Goal: Task Accomplishment & Management: Complete application form

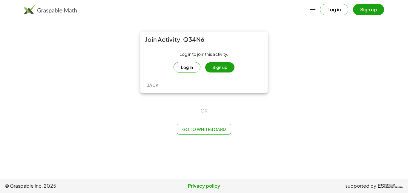
click at [224, 67] on button "Sign up" at bounding box center [219, 67] width 29 height 10
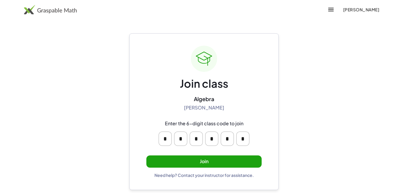
click at [212, 165] on button "Join" at bounding box center [203, 161] width 115 height 12
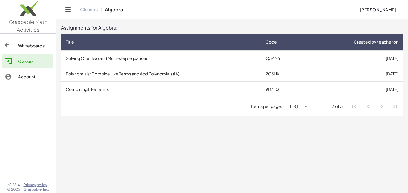
click at [240, 66] on td "Polynomials: Combine Like Terms and Add Polynomials (IA)" at bounding box center [161, 74] width 200 height 16
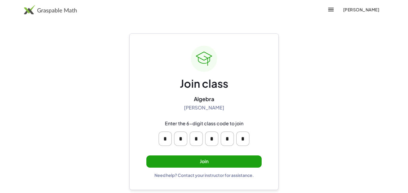
click at [232, 167] on button "Join" at bounding box center [203, 161] width 115 height 12
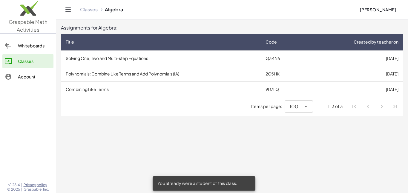
click at [292, 53] on td "Q34N6" at bounding box center [282, 58] width 44 height 16
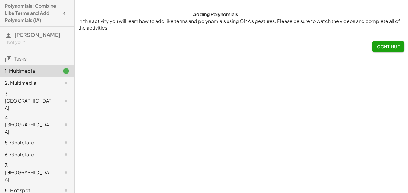
click at [381, 48] on span "Continue" at bounding box center [388, 46] width 23 height 5
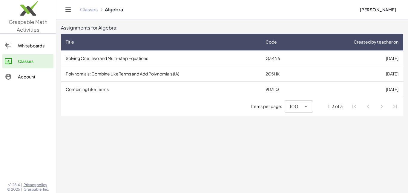
click at [127, 54] on td "Solving One, Two and Multi-step Equations" at bounding box center [161, 58] width 200 height 16
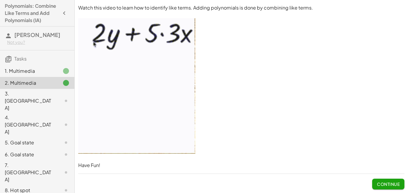
click at [388, 185] on span "Continue" at bounding box center [388, 183] width 23 height 5
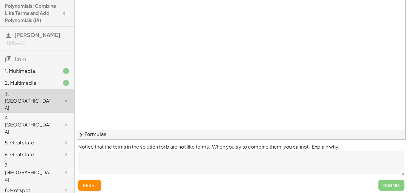
scroll to position [41, 0]
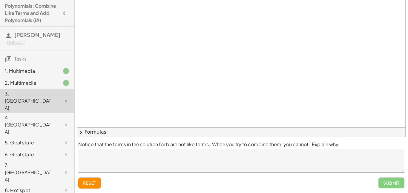
click at [397, 178] on div "Submit" at bounding box center [391, 183] width 26 height 11
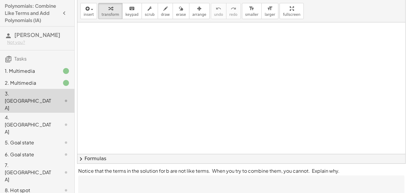
scroll to position [0, 0]
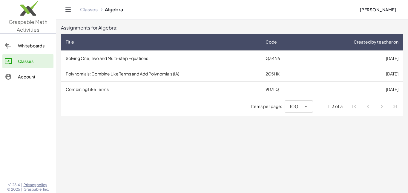
click at [389, 56] on td "[DATE]" at bounding box center [353, 58] width 98 height 16
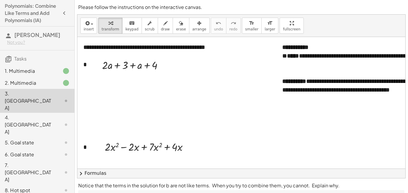
click at [61, 13] on icon "button" at bounding box center [64, 13] width 7 height 7
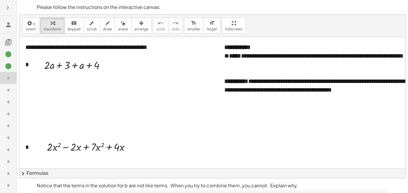
click at [12, 8] on button "button" at bounding box center [7, 7] width 11 height 11
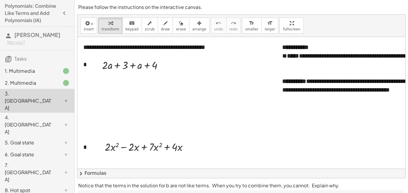
click at [8, 139] on div "5. Goal state" at bounding box center [29, 142] width 48 height 7
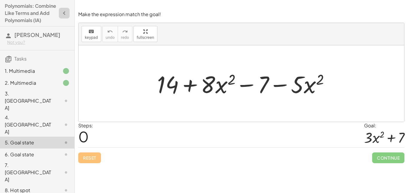
click at [63, 10] on icon "button" at bounding box center [64, 13] width 7 height 7
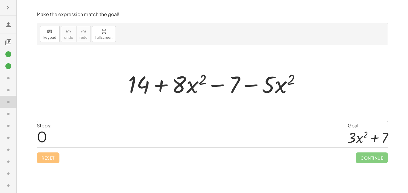
click at [9, 14] on div at bounding box center [8, 96] width 16 height 193
click at [10, 8] on icon "button" at bounding box center [7, 7] width 7 height 7
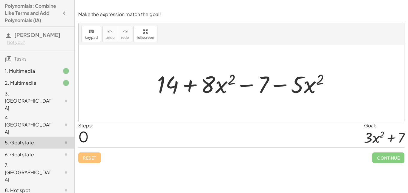
click at [20, 11] on h4 "Polynomials: Combine Like Terms and Add Polynomials (IA)" at bounding box center [32, 12] width 54 height 21
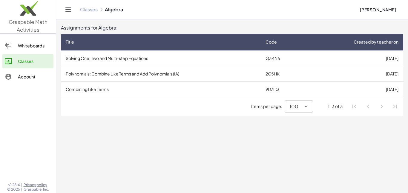
click at [130, 62] on td "Solving One, Two and Multi-step Equations" at bounding box center [161, 58] width 200 height 16
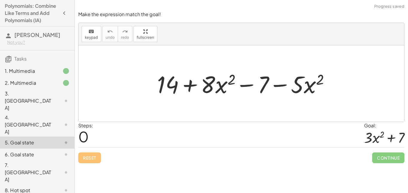
click at [28, 17] on h4 "Polynomials: Combine Like Terms and Add Polynomials (IA)" at bounding box center [32, 12] width 54 height 21
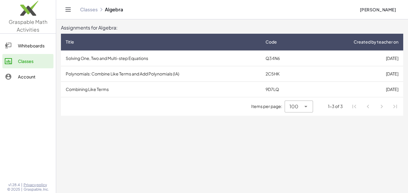
click at [105, 73] on td "Polynomials: Combine Like Terms and Add Polynomials (IA)" at bounding box center [161, 74] width 200 height 16
click at [101, 88] on td "Combining Like Terms" at bounding box center [161, 89] width 200 height 16
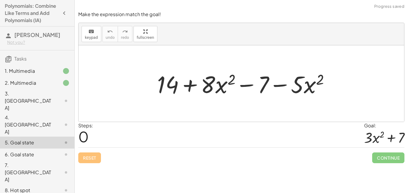
click at [101, 88] on div at bounding box center [240, 83] width 325 height 76
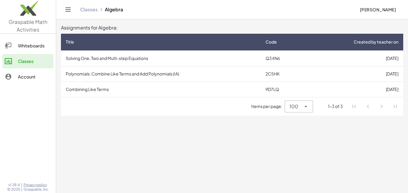
click at [92, 57] on td "Solving One, Two and Multi-step Equations" at bounding box center [161, 58] width 200 height 16
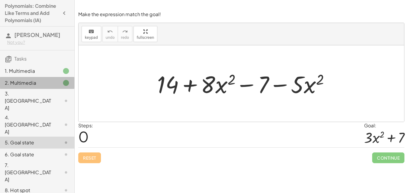
click at [29, 113] on div "2. Multimedia" at bounding box center [37, 125] width 74 height 24
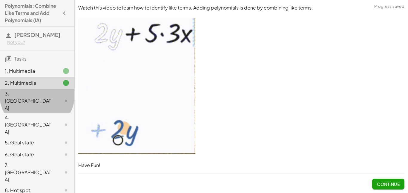
click at [37, 103] on div "3. [GEOGRAPHIC_DATA]" at bounding box center [29, 100] width 48 height 21
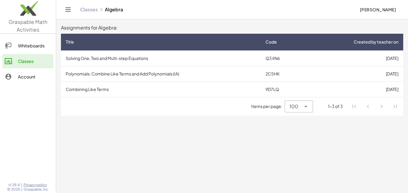
click at [129, 61] on td "Solving One, Two and Multi-step Equations" at bounding box center [161, 58] width 200 height 16
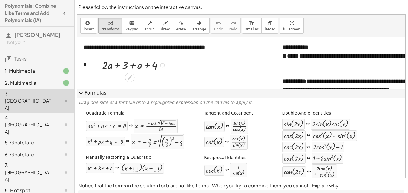
click at [66, 14] on icon "button" at bounding box center [64, 13] width 7 height 7
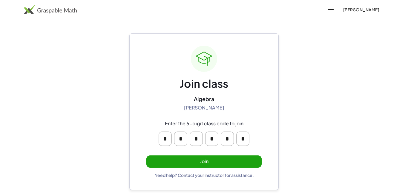
click at [228, 164] on button "Join" at bounding box center [203, 161] width 115 height 12
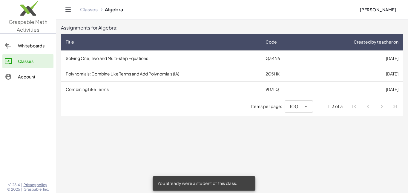
click at [139, 61] on td "Solving One, Two and Multi-step Equations" at bounding box center [161, 58] width 200 height 16
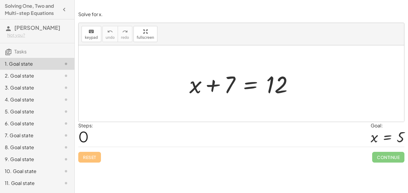
click at [22, 115] on div "5. Goal state" at bounding box center [29, 111] width 48 height 7
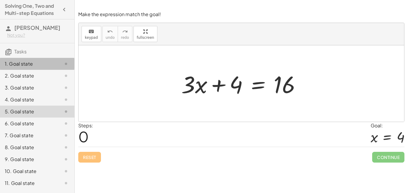
click at [30, 67] on div "1. Goal state" at bounding box center [29, 63] width 48 height 7
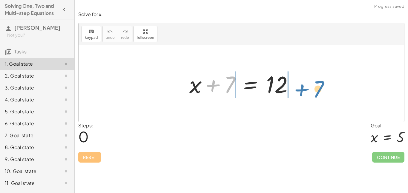
drag, startPoint x: 229, startPoint y: 92, endPoint x: 318, endPoint y: 94, distance: 89.2
click at [318, 94] on div "+ 7 + x + 7 = 12" at bounding box center [240, 83] width 325 height 76
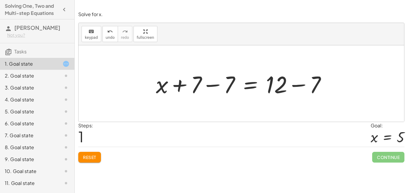
click at [324, 91] on div at bounding box center [243, 83] width 181 height 31
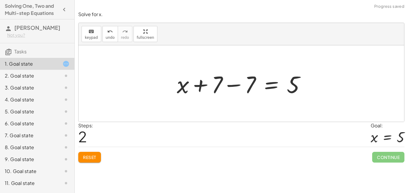
click at [231, 87] on div at bounding box center [243, 83] width 139 height 31
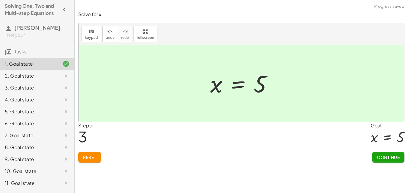
click at [390, 161] on button "Continue" at bounding box center [388, 157] width 32 height 11
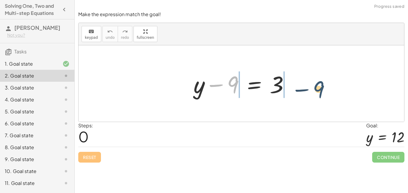
drag, startPoint x: 231, startPoint y: 88, endPoint x: 319, endPoint y: 94, distance: 87.6
click at [319, 94] on div "− 9 + y − 9 = 3" at bounding box center [240, 83] width 325 height 76
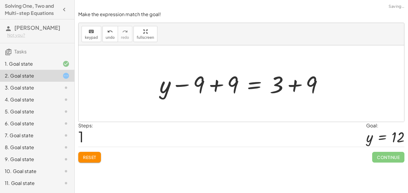
click at [292, 85] on div at bounding box center [243, 83] width 174 height 31
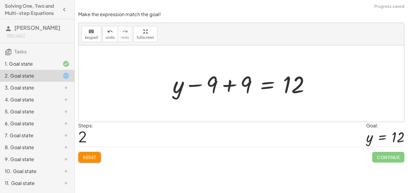
click at [231, 84] on div at bounding box center [243, 83] width 148 height 31
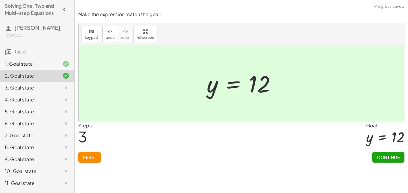
click at [391, 160] on span "Continue" at bounding box center [388, 157] width 23 height 5
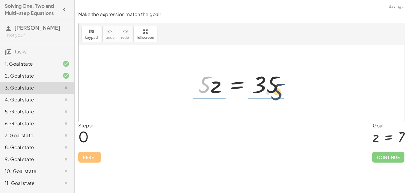
drag, startPoint x: 210, startPoint y: 83, endPoint x: 297, endPoint y: 87, distance: 86.9
click at [297, 87] on div "· 5 · 5 · z = 35" at bounding box center [240, 83] width 325 height 76
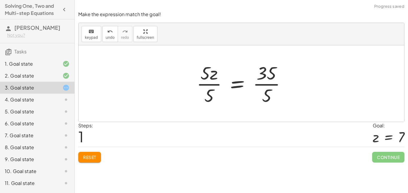
click at [267, 84] on div at bounding box center [243, 84] width 100 height 46
click at [200, 82] on div at bounding box center [235, 84] width 84 height 46
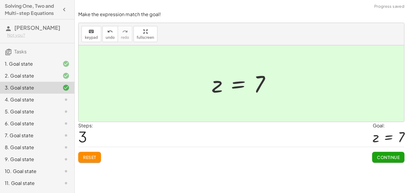
click at [392, 160] on span "Continue" at bounding box center [388, 157] width 23 height 5
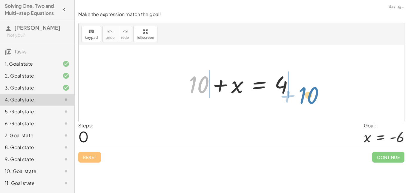
drag, startPoint x: 197, startPoint y: 89, endPoint x: 310, endPoint y: 98, distance: 113.8
click at [310, 98] on div "+ 10 + 10 + x = 4" at bounding box center [240, 83] width 325 height 76
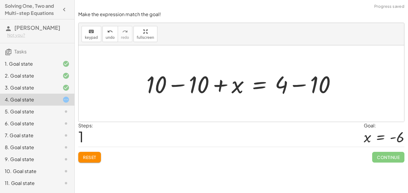
click at [300, 86] on div at bounding box center [243, 83] width 200 height 31
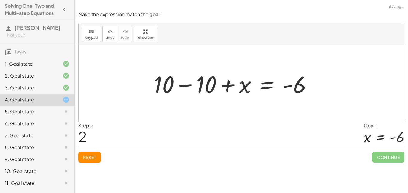
click at [200, 86] on div at bounding box center [235, 83] width 169 height 31
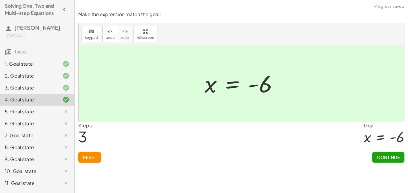
click at [380, 159] on span "Continue" at bounding box center [388, 157] width 23 height 5
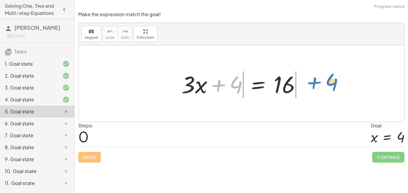
drag, startPoint x: 220, startPoint y: 92, endPoint x: 318, endPoint y: 90, distance: 98.2
click at [318, 90] on div "+ 4 + · 3 · x + 4 = 16" at bounding box center [240, 83] width 325 height 76
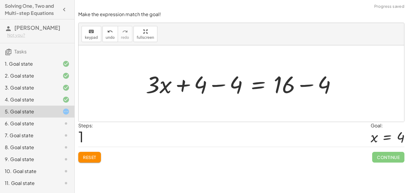
click at [198, 84] on div at bounding box center [243, 83] width 201 height 31
click at [225, 89] on div at bounding box center [243, 83] width 201 height 31
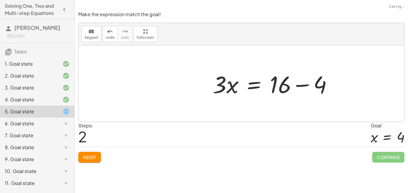
click at [322, 90] on div "+ · 3 · x + 4 = 16 + · 3 · x + 4 − 4 = + 16 − 4 + · 3 · x + 0 = + 16 − 4 · 3 · …" at bounding box center [240, 83] width 325 height 76
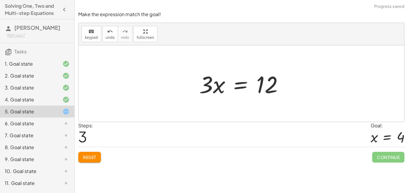
drag, startPoint x: 191, startPoint y: 87, endPoint x: 259, endPoint y: 119, distance: 75.1
click at [259, 119] on div "+ · 3 · x + 4 = 16 + · 3 · x + 4 − 4 = + 16 − 4 + · 3 · x + 0 = + 16 − 4 · 3 · …" at bounding box center [240, 83] width 325 height 76
drag, startPoint x: 212, startPoint y: 86, endPoint x: 277, endPoint y: 107, distance: 68.2
click at [277, 107] on div "+ · 3 · x + 4 = 16 + · 3 · x + 4 − 4 = + 16 − 4 + · 3 · x + 0 = + 16 − 4 · 3 · …" at bounding box center [240, 83] width 325 height 76
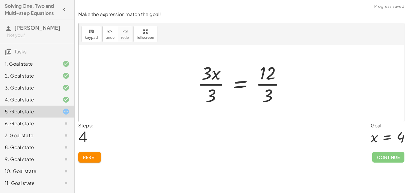
click at [267, 71] on div at bounding box center [243, 84] width 98 height 46
click at [213, 83] on div at bounding box center [243, 84] width 98 height 46
click at [250, 84] on div at bounding box center [251, 84] width 84 height 46
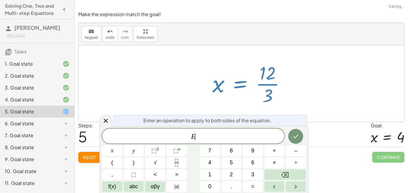
scroll to position [0, 0]
click at [266, 83] on div at bounding box center [251, 84] width 84 height 46
click at [267, 87] on div at bounding box center [251, 84] width 84 height 46
click at [105, 119] on icon at bounding box center [105, 120] width 7 height 7
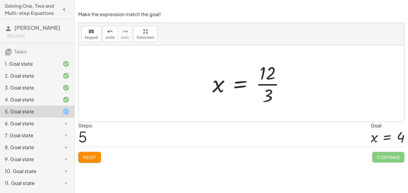
click at [274, 87] on div at bounding box center [251, 84] width 84 height 46
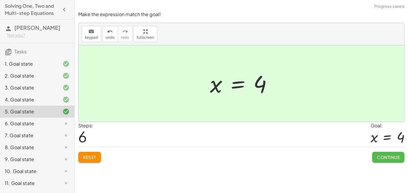
click at [388, 161] on button "Continue" at bounding box center [388, 157] width 32 height 11
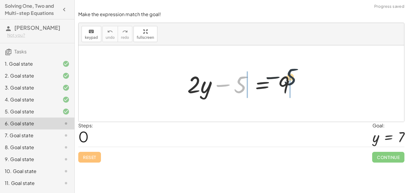
drag, startPoint x: 238, startPoint y: 91, endPoint x: 306, endPoint y: 85, distance: 68.0
click at [306, 85] on div "− 5 + · 2 · y − 5 = 9" at bounding box center [240, 83] width 325 height 76
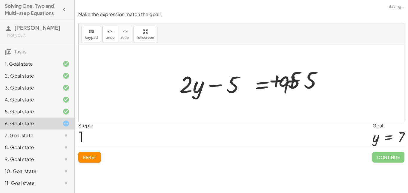
click at [297, 85] on div at bounding box center [243, 83] width 189 height 31
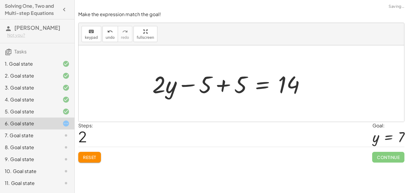
click at [212, 79] on div at bounding box center [230, 83] width 163 height 31
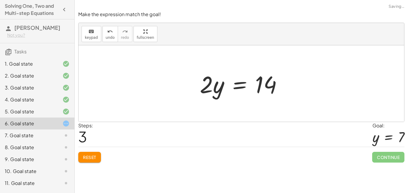
click at [251, 88] on div at bounding box center [243, 83] width 93 height 31
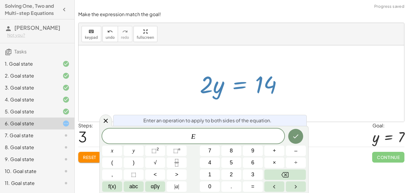
click at [209, 84] on div at bounding box center [243, 83] width 93 height 31
click at [103, 124] on icon at bounding box center [105, 120] width 7 height 7
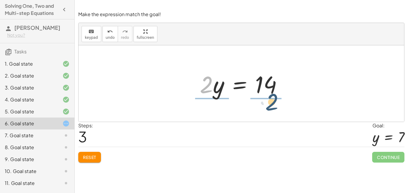
drag, startPoint x: 209, startPoint y: 93, endPoint x: 280, endPoint y: 107, distance: 71.7
click at [280, 107] on div "+ · 2 · y − 5 = 9 + · 2 · y − 5 + 5 = + 9 + 5 + · 2 · y − 5 + 5 = 14 + · 2 · y …" at bounding box center [240, 83] width 325 height 76
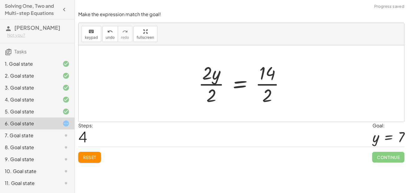
click at [263, 89] on div at bounding box center [243, 84] width 97 height 46
click at [208, 94] on div at bounding box center [237, 84] width 84 height 46
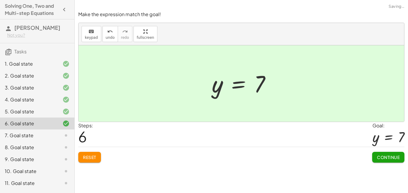
click at [397, 159] on span "Continue" at bounding box center [388, 157] width 23 height 5
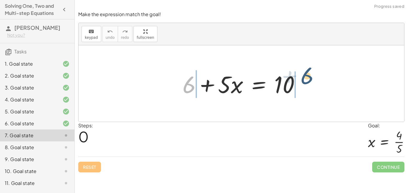
drag, startPoint x: 190, startPoint y: 86, endPoint x: 317, endPoint y: 78, distance: 126.5
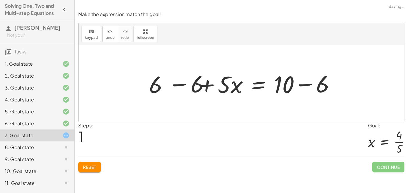
click at [289, 75] on div at bounding box center [243, 83] width 199 height 31
click at [318, 76] on div at bounding box center [243, 83] width 199 height 31
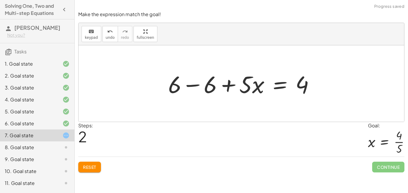
click at [198, 85] on div at bounding box center [243, 83] width 157 height 31
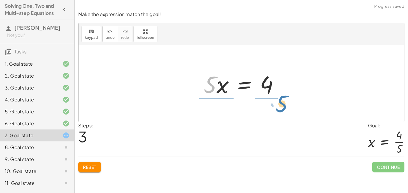
drag, startPoint x: 206, startPoint y: 92, endPoint x: 272, endPoint y: 113, distance: 69.1
click at [272, 113] on div "+ 6 + · 5 · x = 10 + 6 − 6 + · 5 · x = + 10 − 6 + 6 − 6 + · 5 · x = 4 + 0 + · 5…" at bounding box center [240, 83] width 325 height 76
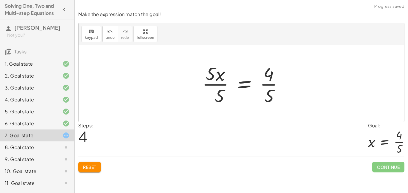
click at [267, 71] on div at bounding box center [245, 84] width 92 height 46
click at [220, 80] on div at bounding box center [245, 84] width 92 height 46
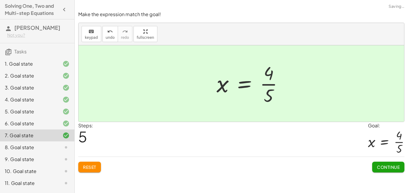
click at [266, 87] on div at bounding box center [251, 84] width 77 height 46
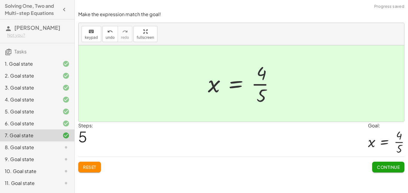
click at [264, 90] on div at bounding box center [243, 84] width 77 height 46
click at [394, 167] on span "Continue" at bounding box center [388, 166] width 23 height 5
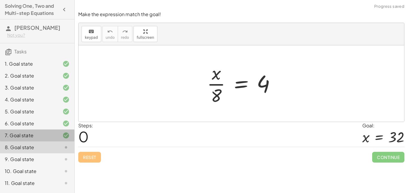
click at [29, 139] on div "7. Goal state" at bounding box center [29, 135] width 48 height 7
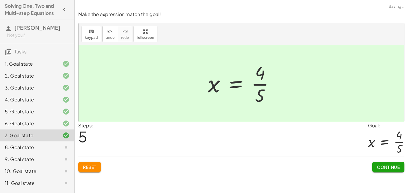
click at [91, 164] on button "Reset" at bounding box center [89, 167] width 23 height 11
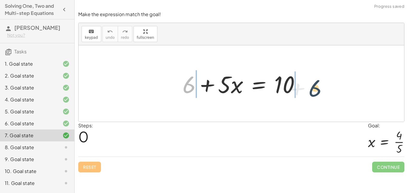
drag, startPoint x: 190, startPoint y: 83, endPoint x: 317, endPoint y: 86, distance: 127.4
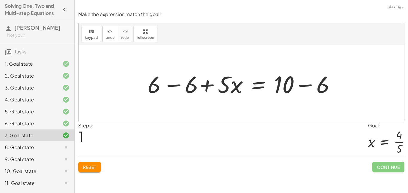
click at [292, 75] on div at bounding box center [243, 83] width 199 height 31
click at [286, 89] on div at bounding box center [243, 83] width 199 height 31
click at [175, 90] on div at bounding box center [243, 83] width 199 height 31
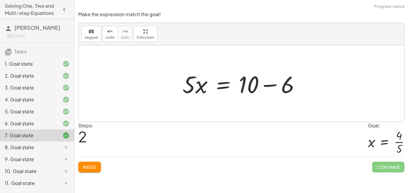
click at [292, 88] on div at bounding box center [243, 83] width 128 height 31
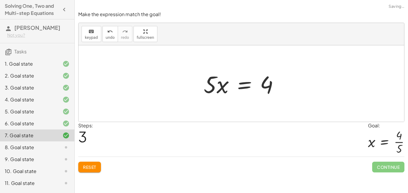
drag, startPoint x: 189, startPoint y: 88, endPoint x: 213, endPoint y: 97, distance: 25.8
click at [213, 97] on div "+ 6 + · 5 · x = 10 + 6 − 6 + · 5 · x = + 10 − 6 + 0 + · 5 · x = + 10 − 6 · 5 · …" at bounding box center [241, 84] width 93 height 34
drag, startPoint x: 212, startPoint y: 92, endPoint x: 274, endPoint y: 110, distance: 65.0
click at [274, 110] on div "+ 6 + · 5 · x = 10 + 6 − 6 + · 5 · x = + 10 − 6 + 0 + · 5 · x = + 10 − 6 · 5 · …" at bounding box center [240, 83] width 325 height 76
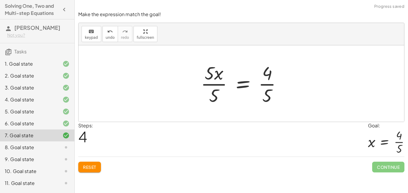
click at [207, 78] on div at bounding box center [244, 84] width 92 height 46
click at [212, 85] on div at bounding box center [244, 84] width 92 height 46
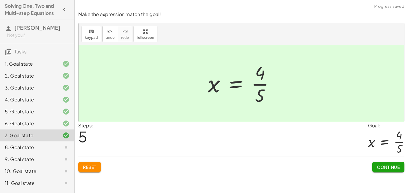
click at [395, 170] on span "Continue" at bounding box center [388, 166] width 23 height 5
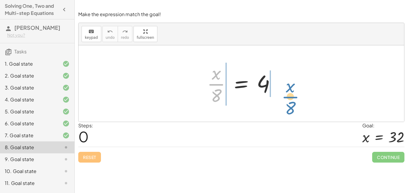
drag, startPoint x: 216, startPoint y: 85, endPoint x: 293, endPoint y: 97, distance: 77.6
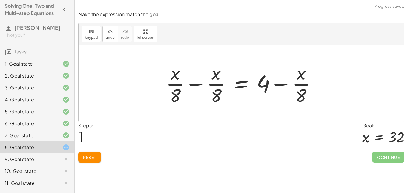
click at [283, 86] on div at bounding box center [243, 84] width 161 height 46
click at [89, 158] on span "Reset" at bounding box center [89, 157] width 13 height 5
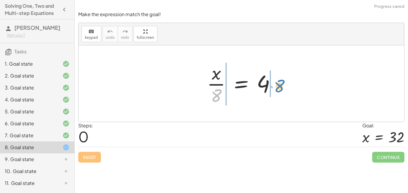
drag, startPoint x: 218, startPoint y: 98, endPoint x: 280, endPoint y: 89, distance: 62.7
click at [280, 89] on div at bounding box center [243, 84] width 79 height 46
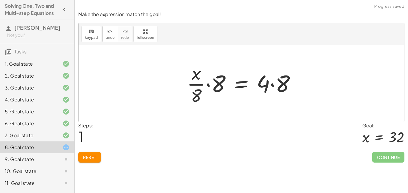
click at [283, 84] on div at bounding box center [243, 84] width 119 height 46
click at [220, 84] on div at bounding box center [240, 84] width 113 height 46
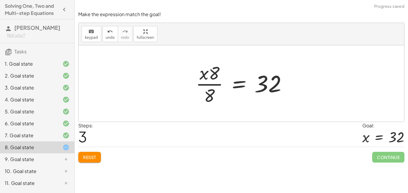
click at [95, 157] on span "Reset" at bounding box center [89, 157] width 13 height 5
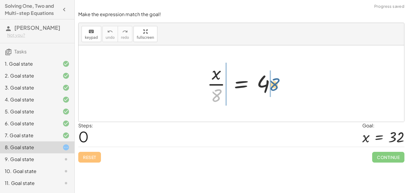
drag, startPoint x: 215, startPoint y: 98, endPoint x: 276, endPoint y: 88, distance: 61.1
click at [276, 88] on div at bounding box center [243, 84] width 79 height 46
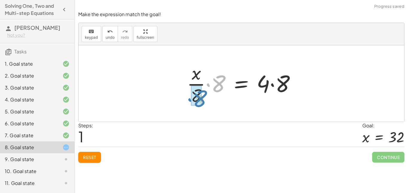
drag, startPoint x: 214, startPoint y: 83, endPoint x: 195, endPoint y: 98, distance: 24.2
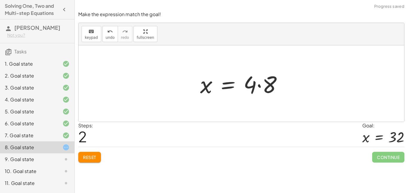
click at [264, 85] on div at bounding box center [243, 83] width 93 height 31
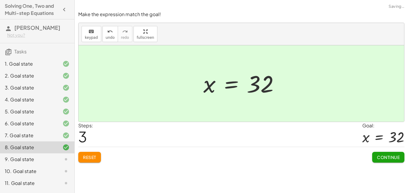
click at [386, 161] on button "Continue" at bounding box center [388, 157] width 32 height 11
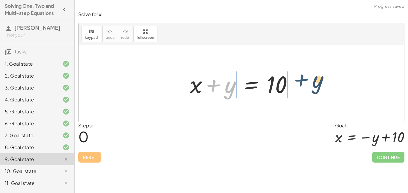
drag, startPoint x: 218, startPoint y: 88, endPoint x: 306, endPoint y: 83, distance: 88.5
click at [306, 83] on div "+ y + x + y = 10" at bounding box center [240, 83] width 325 height 76
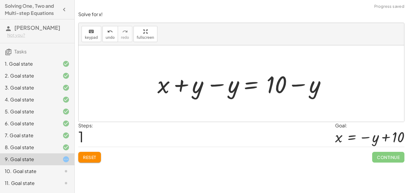
click at [290, 86] on div at bounding box center [243, 83] width 180 height 31
click at [203, 90] on div at bounding box center [243, 83] width 180 height 31
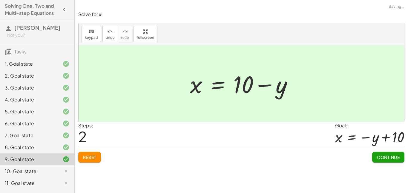
click at [380, 162] on button "Continue" at bounding box center [388, 157] width 32 height 11
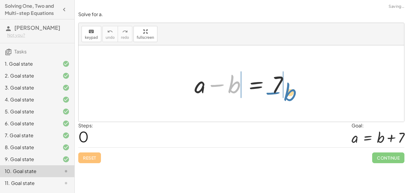
drag, startPoint x: 230, startPoint y: 88, endPoint x: 290, endPoint y: 94, distance: 60.3
click at [290, 94] on div at bounding box center [243, 83] width 104 height 31
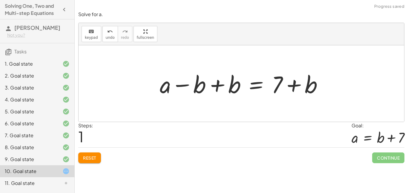
click at [281, 89] on div at bounding box center [243, 83] width 174 height 31
click at [201, 93] on div at bounding box center [243, 83] width 174 height 31
click at [206, 91] on div at bounding box center [243, 83] width 174 height 31
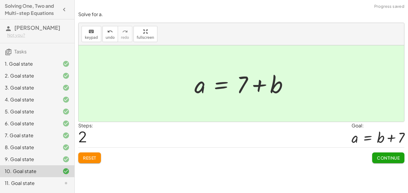
click at [385, 160] on span "Continue" at bounding box center [388, 157] width 23 height 5
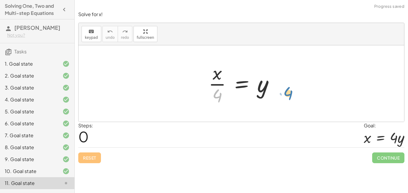
drag, startPoint x: 217, startPoint y: 94, endPoint x: 283, endPoint y: 91, distance: 65.4
drag, startPoint x: 216, startPoint y: 95, endPoint x: 272, endPoint y: 91, distance: 56.0
click at [272, 91] on div at bounding box center [243, 84] width 76 height 46
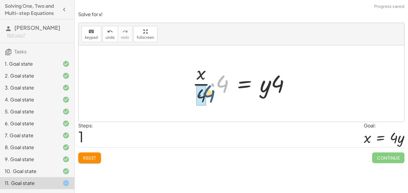
drag, startPoint x: 218, startPoint y: 84, endPoint x: 203, endPoint y: 95, distance: 18.9
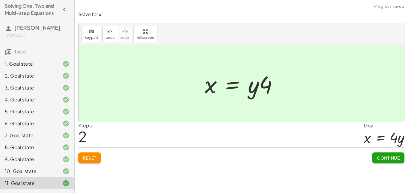
click at [387, 158] on span "Continue" at bounding box center [388, 157] width 23 height 5
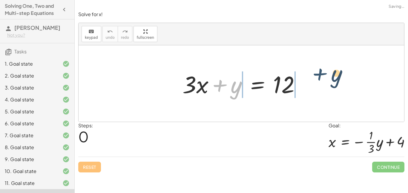
drag, startPoint x: 228, startPoint y: 86, endPoint x: 329, endPoint y: 75, distance: 101.7
click at [329, 75] on div "+ y + · 3 · x + y = 12" at bounding box center [240, 83] width 325 height 76
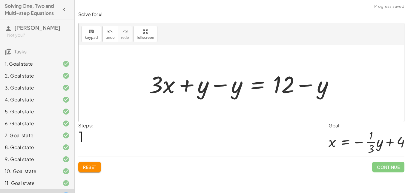
click at [298, 78] on div at bounding box center [243, 83] width 195 height 31
click at [320, 90] on div at bounding box center [243, 83] width 195 height 31
click at [226, 90] on div at bounding box center [243, 83] width 195 height 31
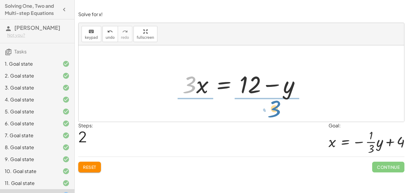
drag, startPoint x: 193, startPoint y: 94, endPoint x: 278, endPoint y: 118, distance: 88.5
click at [278, 118] on div "+ · 3 · x + y = 12 + · 3 · x + y − y = + 12 − y + · 3 · x + 0 = + 12 − y · 3 · …" at bounding box center [240, 83] width 325 height 76
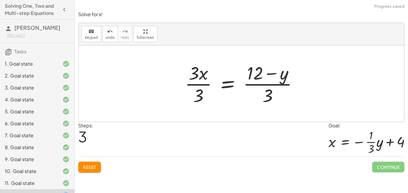
click at [194, 88] on div at bounding box center [244, 84] width 124 height 46
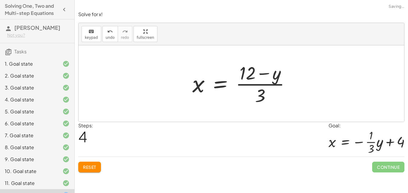
click at [263, 84] on div at bounding box center [243, 84] width 109 height 46
drag, startPoint x: 259, startPoint y: 92, endPoint x: 246, endPoint y: 75, distance: 20.6
click at [246, 75] on div at bounding box center [243, 84] width 109 height 46
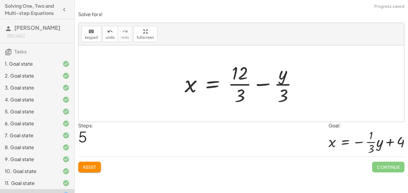
click at [233, 84] on div at bounding box center [243, 84] width 124 height 46
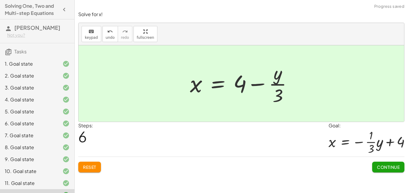
click at [0, 0] on div "Solve for x! keyboard keypad undo undo redo redo fullscreen + · 3 · x + y = 12 …" at bounding box center [0, 0] width 0 height 0
click at [389, 165] on span "Continue" at bounding box center [388, 166] width 23 height 5
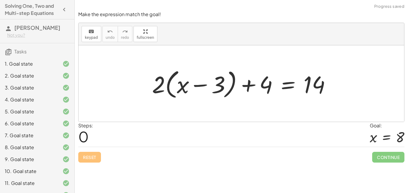
scroll to position [30, 0]
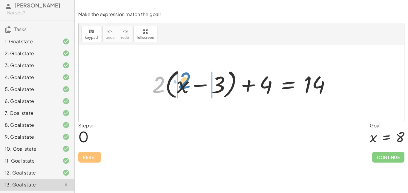
drag, startPoint x: 160, startPoint y: 84, endPoint x: 186, endPoint y: 80, distance: 26.3
click at [186, 80] on div at bounding box center [243, 84] width 189 height 34
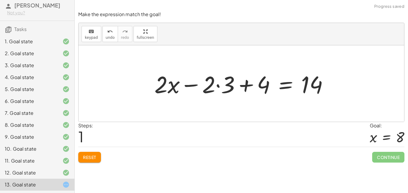
click at [199, 85] on div at bounding box center [243, 83] width 184 height 31
click at [212, 89] on div at bounding box center [243, 83] width 184 height 31
click at [206, 88] on div at bounding box center [243, 83] width 184 height 31
click at [92, 155] on span "Reset" at bounding box center [89, 157] width 13 height 5
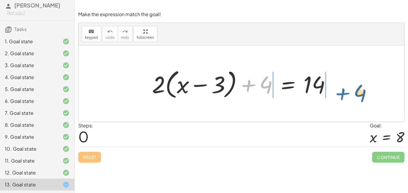
drag, startPoint x: 246, startPoint y: 91, endPoint x: 340, endPoint y: 99, distance: 94.6
click at [340, 99] on div "+ 4 + · 2 · ( + x − 3 ) + 4 = 14" at bounding box center [240, 83] width 325 height 76
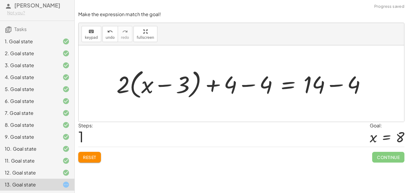
click at [322, 84] on div at bounding box center [243, 84] width 260 height 34
click at [349, 88] on div at bounding box center [243, 84] width 260 height 34
click at [269, 84] on div at bounding box center [224, 84] width 223 height 34
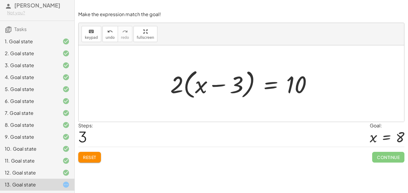
click at [170, 87] on div at bounding box center [243, 84] width 152 height 34
click at [176, 89] on div at bounding box center [243, 84] width 152 height 34
drag, startPoint x: 177, startPoint y: 90, endPoint x: 243, endPoint y: 89, distance: 65.9
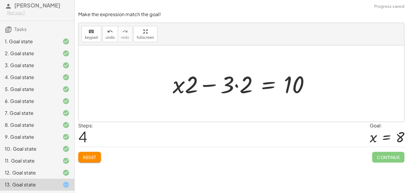
click at [239, 87] on div at bounding box center [243, 83] width 148 height 31
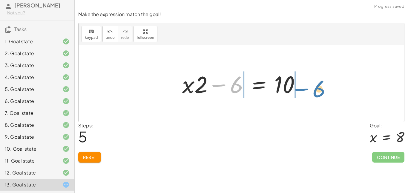
drag, startPoint x: 240, startPoint y: 87, endPoint x: 322, endPoint y: 91, distance: 82.4
click at [322, 91] on div "+ · 2 · ( + x − 3 ) + 4 = 14 + · 2 · ( + x − 3 ) + 4 − 4 = + 14 − 4 + · 2 · ( +…" at bounding box center [240, 83] width 325 height 76
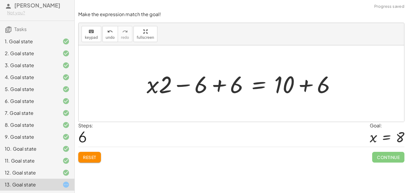
click at [307, 84] on div at bounding box center [244, 83] width 200 height 31
click at [221, 90] on div at bounding box center [226, 83] width 165 height 31
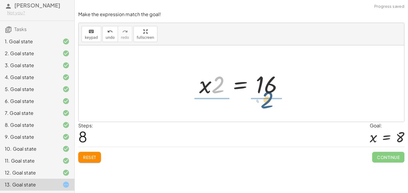
drag, startPoint x: 218, startPoint y: 86, endPoint x: 272, endPoint y: 102, distance: 55.8
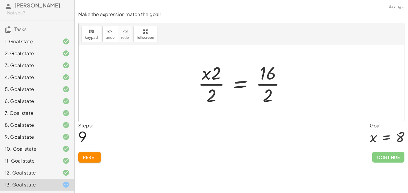
click at [266, 79] on div at bounding box center [244, 84] width 98 height 46
click at [209, 83] on div at bounding box center [238, 84] width 89 height 46
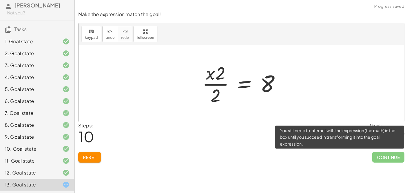
click at [386, 159] on span "Continue" at bounding box center [388, 157] width 32 height 11
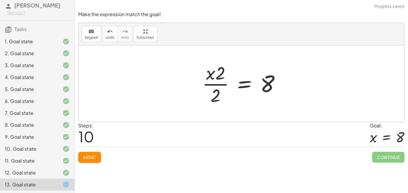
click at [218, 93] on div at bounding box center [243, 84] width 89 height 46
click at [219, 78] on div at bounding box center [243, 84] width 89 height 46
drag, startPoint x: 222, startPoint y: 72, endPoint x: 237, endPoint y: 164, distance: 92.8
click at [237, 164] on div "Make the expression match the goal! keyboard keypad undo undo redo redo fullscr…" at bounding box center [241, 86] width 333 height 159
drag, startPoint x: 211, startPoint y: 99, endPoint x: 205, endPoint y: 151, distance: 52.5
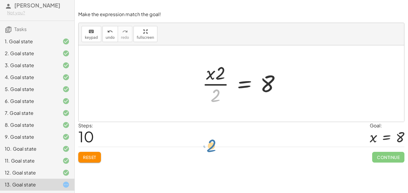
click at [205, 151] on div "Make the expression match the goal! keyboard keypad undo undo redo redo fullscr…" at bounding box center [241, 86] width 333 height 159
click at [98, 155] on button "Reset" at bounding box center [89, 157] width 23 height 11
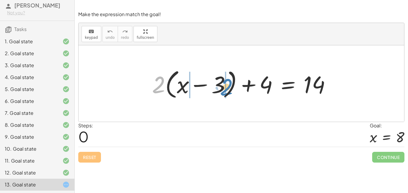
drag, startPoint x: 163, startPoint y: 84, endPoint x: 229, endPoint y: 87, distance: 66.3
click at [229, 87] on div at bounding box center [243, 84] width 189 height 34
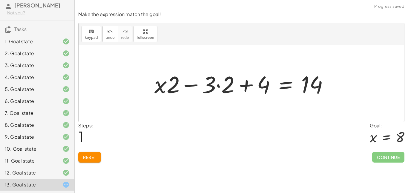
click at [212, 85] on div at bounding box center [243, 83] width 184 height 31
drag, startPoint x: 172, startPoint y: 87, endPoint x: 167, endPoint y: 84, distance: 6.4
click at [167, 84] on div at bounding box center [243, 83] width 184 height 31
click at [220, 82] on div at bounding box center [243, 83] width 184 height 31
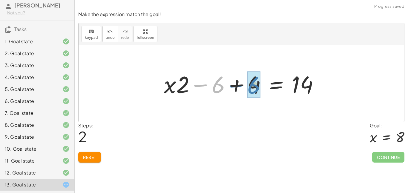
drag, startPoint x: 224, startPoint y: 84, endPoint x: 260, endPoint y: 85, distance: 35.5
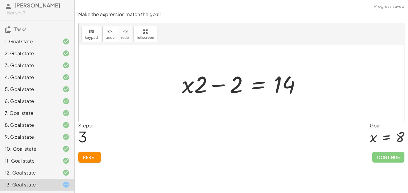
click at [256, 85] on div at bounding box center [243, 83] width 129 height 31
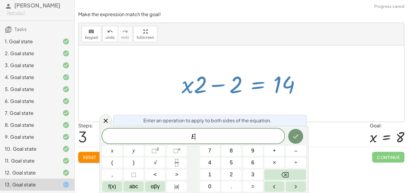
scroll to position [1, 0]
click at [236, 81] on div at bounding box center [242, 83] width 129 height 31
click at [104, 118] on icon at bounding box center [105, 120] width 7 height 7
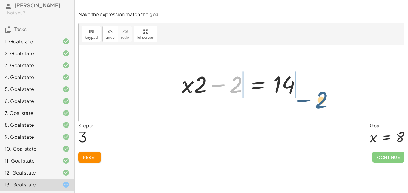
drag, startPoint x: 232, startPoint y: 87, endPoint x: 319, endPoint y: 100, distance: 88.1
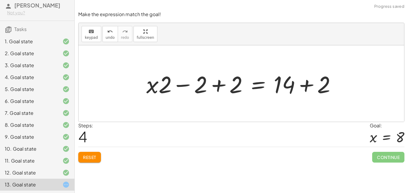
click at [302, 85] on div at bounding box center [243, 83] width 200 height 31
click at [220, 90] on div at bounding box center [225, 83] width 165 height 31
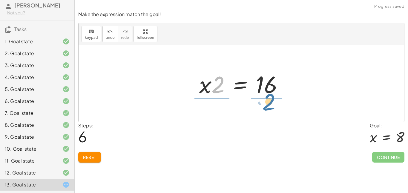
drag, startPoint x: 215, startPoint y: 85, endPoint x: 267, endPoint y: 103, distance: 55.5
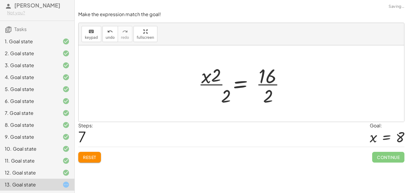
click at [266, 91] on div at bounding box center [244, 84] width 98 height 46
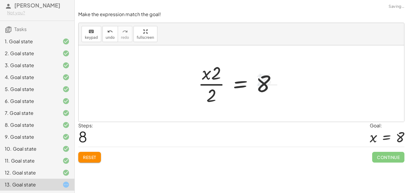
click at [217, 84] on div at bounding box center [239, 84] width 89 height 46
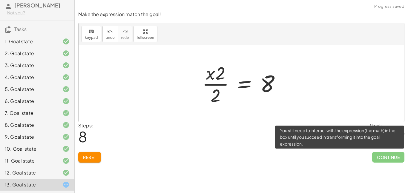
click at [393, 158] on span "Continue" at bounding box center [388, 157] width 32 height 11
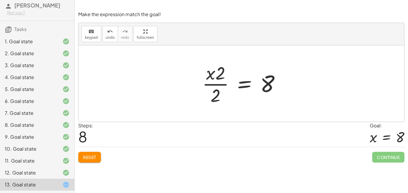
click at [215, 71] on div at bounding box center [243, 84] width 89 height 46
click at [217, 72] on div at bounding box center [243, 84] width 89 height 46
click at [218, 77] on div at bounding box center [243, 84] width 89 height 46
click at [213, 92] on div at bounding box center [243, 84] width 89 height 46
click at [220, 93] on div at bounding box center [243, 84] width 89 height 46
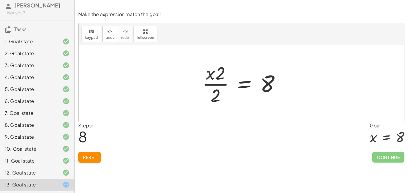
click at [218, 93] on div at bounding box center [243, 84] width 89 height 46
click at [214, 94] on div at bounding box center [243, 84] width 89 height 46
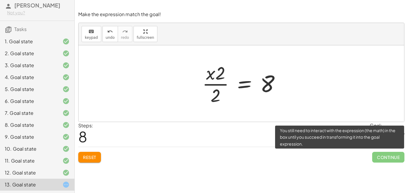
click at [379, 158] on span "Continue" at bounding box center [388, 157] width 32 height 11
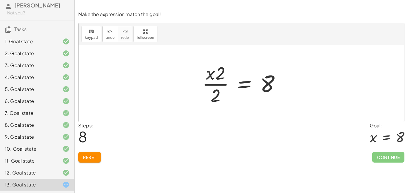
click at [212, 106] on div at bounding box center [243, 84] width 89 height 46
click at [89, 162] on button "Reset" at bounding box center [89, 157] width 23 height 11
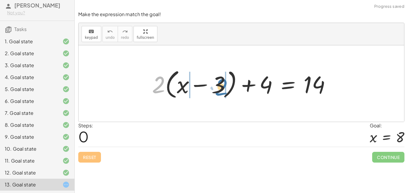
drag, startPoint x: 159, startPoint y: 93, endPoint x: 223, endPoint y: 95, distance: 63.9
click at [223, 95] on div at bounding box center [243, 84] width 189 height 34
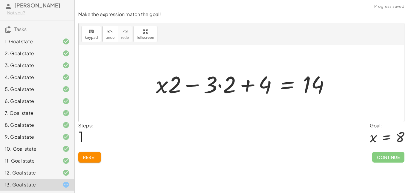
click at [226, 87] on div at bounding box center [245, 83] width 184 height 31
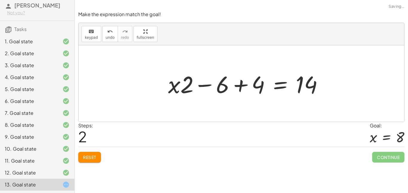
click at [191, 82] on div at bounding box center [247, 83] width 165 height 31
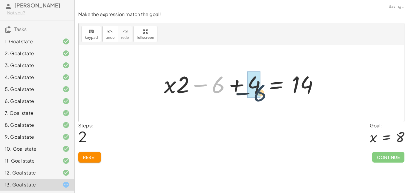
drag, startPoint x: 212, startPoint y: 84, endPoint x: 256, endPoint y: 90, distance: 44.9
click at [256, 90] on div at bounding box center [243, 83] width 165 height 31
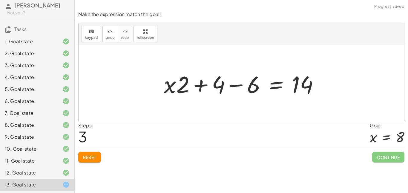
click at [218, 88] on div at bounding box center [243, 83] width 165 height 31
drag, startPoint x: 219, startPoint y: 86, endPoint x: 260, endPoint y: 84, distance: 40.3
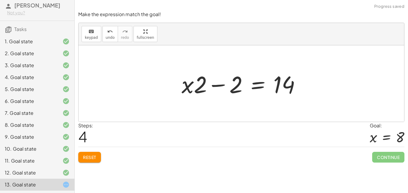
click at [86, 155] on span "Reset" at bounding box center [89, 157] width 13 height 5
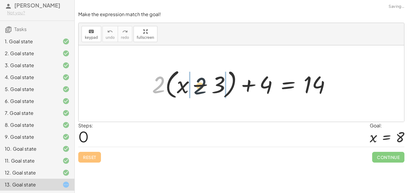
drag, startPoint x: 159, startPoint y: 81, endPoint x: 213, endPoint y: 87, distance: 54.3
click at [213, 87] on div at bounding box center [243, 84] width 189 height 34
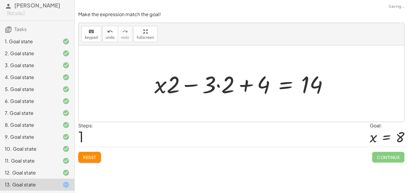
click at [217, 84] on div at bounding box center [243, 83] width 184 height 31
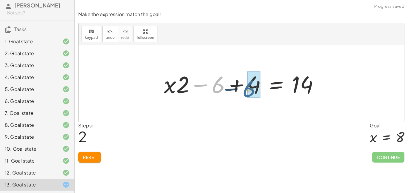
drag, startPoint x: 224, startPoint y: 86, endPoint x: 273, endPoint y: 84, distance: 48.4
click at [273, 84] on div at bounding box center [243, 83] width 165 height 31
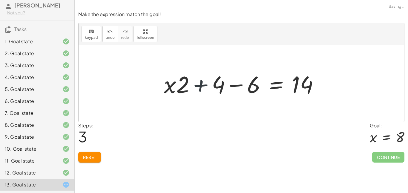
click at [209, 88] on div at bounding box center [243, 83] width 165 height 31
click at [92, 159] on span "Reset" at bounding box center [89, 157] width 13 height 5
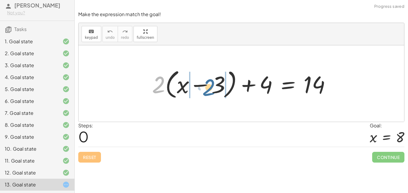
drag, startPoint x: 152, startPoint y: 87, endPoint x: 205, endPoint y: 90, distance: 53.5
click at [205, 90] on div at bounding box center [243, 84] width 189 height 34
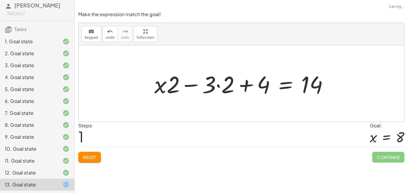
click at [226, 85] on div at bounding box center [243, 83] width 184 height 31
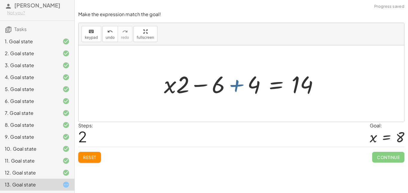
click at [227, 87] on div at bounding box center [243, 83] width 165 height 31
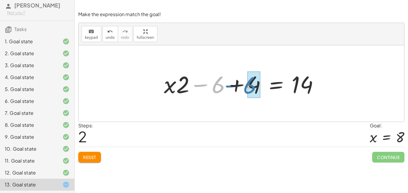
drag, startPoint x: 218, startPoint y: 87, endPoint x: 251, endPoint y: 88, distance: 32.5
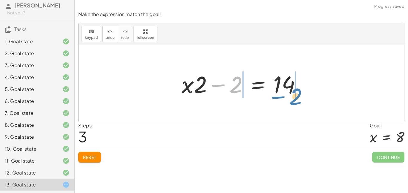
drag, startPoint x: 238, startPoint y: 86, endPoint x: 298, endPoint y: 98, distance: 61.1
click at [298, 98] on div at bounding box center [242, 83] width 129 height 31
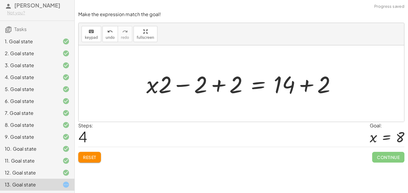
click at [307, 86] on div at bounding box center [243, 83] width 200 height 31
click at [212, 83] on div at bounding box center [225, 83] width 165 height 31
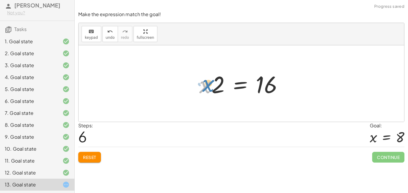
drag, startPoint x: 208, startPoint y: 88, endPoint x: 209, endPoint y: 85, distance: 3.4
click at [209, 85] on div at bounding box center [243, 83] width 94 height 31
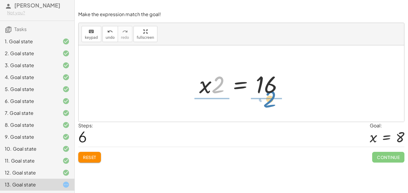
drag, startPoint x: 219, startPoint y: 76, endPoint x: 271, endPoint y: 90, distance: 53.5
click at [271, 90] on div at bounding box center [243, 83] width 94 height 31
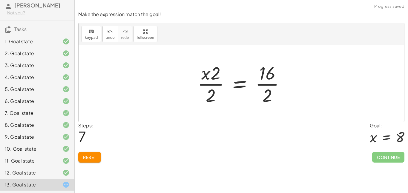
click at [265, 84] on div at bounding box center [243, 84] width 98 height 46
click at [207, 90] on div at bounding box center [238, 84] width 89 height 46
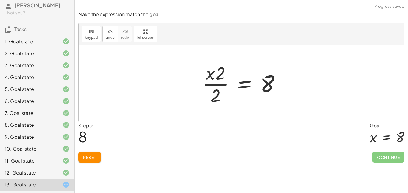
click at [195, 73] on div "+ · 2 · ( + x − 3 ) + 4 = 14 + · x · 2 − · 3 · 2 + 4 = 14 + · x · 2 − 6 + 4 = 1…" at bounding box center [241, 83] width 96 height 49
click at [210, 78] on div at bounding box center [243, 84] width 89 height 46
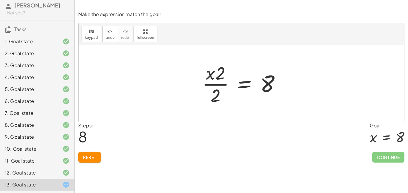
click at [210, 78] on div at bounding box center [243, 84] width 89 height 46
click at [209, 87] on div at bounding box center [243, 84] width 89 height 46
click at [206, 86] on div at bounding box center [243, 84] width 89 height 46
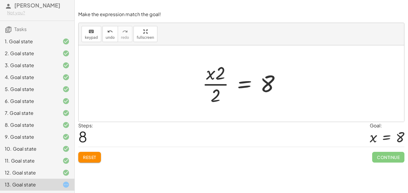
click at [380, 163] on div "Make the expression match the goal! keyboard keypad undo undo redo redo fullscr…" at bounding box center [241, 86] width 333 height 159
click at [222, 86] on div at bounding box center [243, 84] width 89 height 46
click at [95, 157] on span "Reset" at bounding box center [89, 157] width 13 height 5
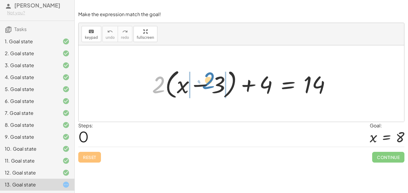
drag, startPoint x: 161, startPoint y: 83, endPoint x: 211, endPoint y: 79, distance: 50.0
click at [211, 79] on div at bounding box center [243, 84] width 189 height 34
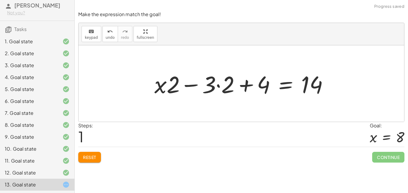
click at [219, 88] on div at bounding box center [243, 83] width 184 height 31
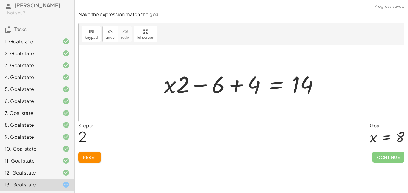
click at [91, 159] on span "Reset" at bounding box center [89, 157] width 13 height 5
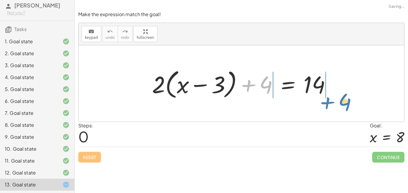
drag, startPoint x: 267, startPoint y: 87, endPoint x: 346, endPoint y: 104, distance: 80.6
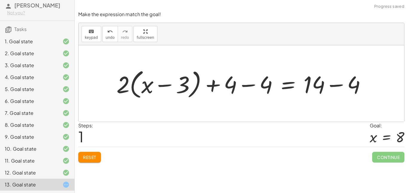
click at [338, 82] on div at bounding box center [243, 84] width 260 height 34
click at [263, 86] on div at bounding box center [224, 84] width 223 height 34
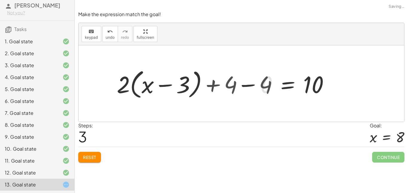
click at [263, 86] on div at bounding box center [260, 84] width 152 height 34
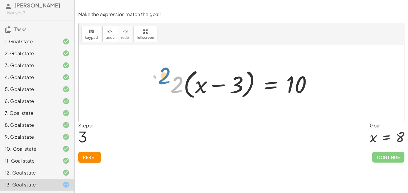
drag, startPoint x: 175, startPoint y: 86, endPoint x: 166, endPoint y: 79, distance: 11.1
drag, startPoint x: 174, startPoint y: 89, endPoint x: 254, endPoint y: 98, distance: 80.5
click at [254, 98] on div at bounding box center [243, 84] width 152 height 34
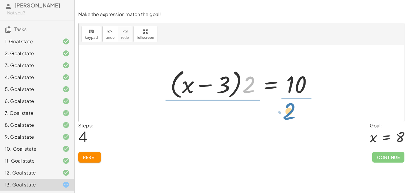
drag, startPoint x: 246, startPoint y: 87, endPoint x: 286, endPoint y: 113, distance: 48.0
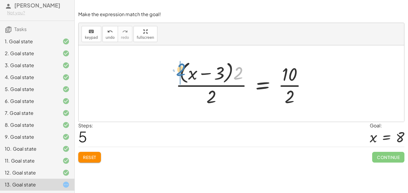
drag, startPoint x: 240, startPoint y: 79, endPoint x: 183, endPoint y: 76, distance: 56.8
click at [183, 76] on div at bounding box center [243, 83] width 142 height 49
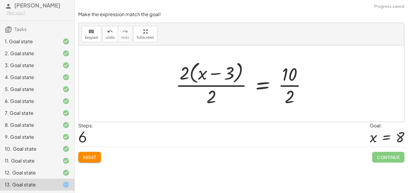
click at [294, 81] on div at bounding box center [243, 83] width 142 height 49
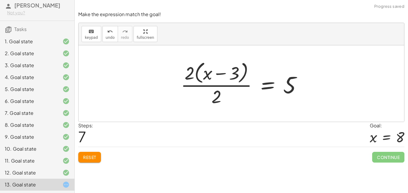
click at [203, 81] on div at bounding box center [244, 83] width 132 height 49
click at [220, 101] on div at bounding box center [244, 83] width 132 height 49
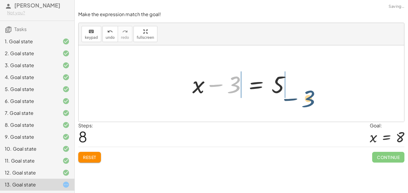
drag, startPoint x: 230, startPoint y: 84, endPoint x: 306, endPoint y: 97, distance: 76.6
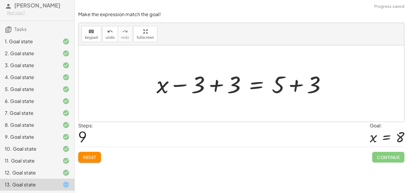
click at [212, 90] on div at bounding box center [243, 83] width 180 height 31
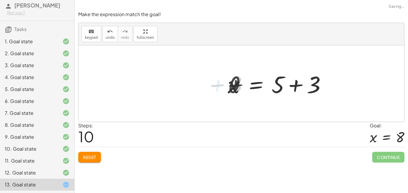
click at [312, 84] on div at bounding box center [279, 83] width 108 height 31
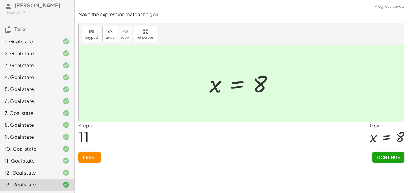
click at [391, 161] on button "Continue" at bounding box center [388, 157] width 32 height 11
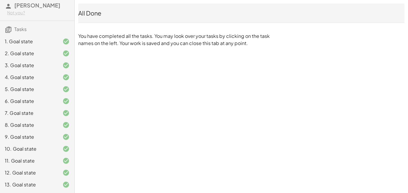
scroll to position [0, 0]
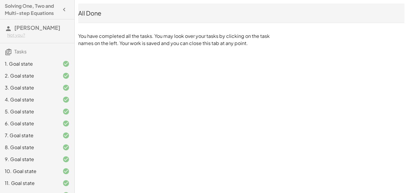
click at [33, 7] on h4 "Solving One, Two and Multi-step Equations" at bounding box center [32, 9] width 54 height 14
click at [61, 10] on icon "button" at bounding box center [64, 9] width 7 height 7
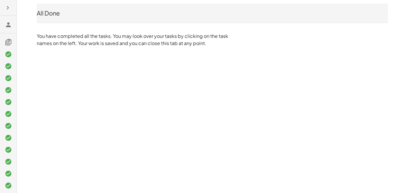
click at [61, 10] on div "All Done" at bounding box center [212, 13] width 351 height 8
click at [8, 24] on icon at bounding box center [8, 24] width 7 height 7
click at [9, 12] on button "button" at bounding box center [7, 7] width 11 height 11
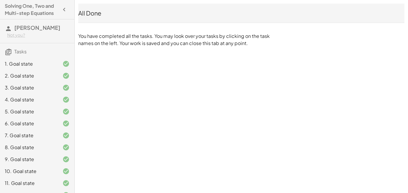
click at [10, 25] on icon at bounding box center [8, 28] width 7 height 7
click at [8, 55] on icon at bounding box center [8, 51] width 7 height 7
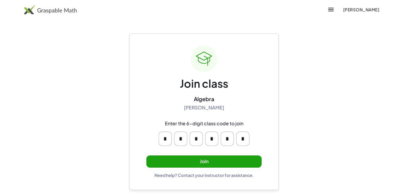
click at [195, 158] on button "Join" at bounding box center [203, 161] width 115 height 12
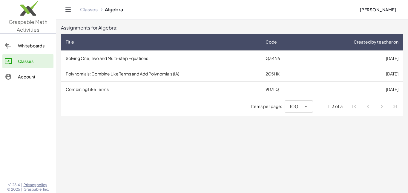
click at [293, 67] on td "2C5HK" at bounding box center [282, 74] width 44 height 16
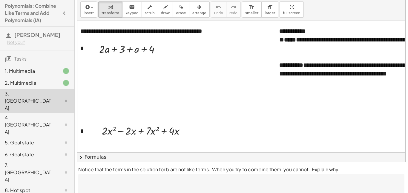
scroll to position [8, 0]
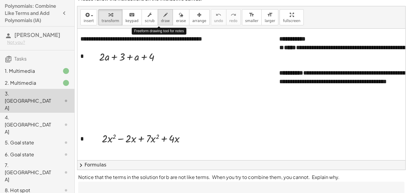
click at [161, 19] on span "draw" at bounding box center [165, 21] width 9 height 4
click at [111, 21] on span "transform" at bounding box center [110, 21] width 18 height 4
click at [106, 56] on div at bounding box center [132, 56] width 72 height 15
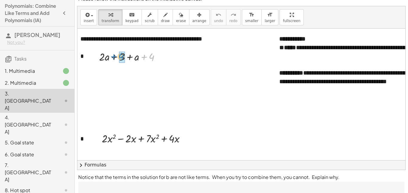
drag, startPoint x: 151, startPoint y: 56, endPoint x: 121, endPoint y: 56, distance: 29.5
drag, startPoint x: 144, startPoint y: 73, endPoint x: 123, endPoint y: 78, distance: 21.9
click at [123, 78] on div at bounding box center [132, 71] width 72 height 15
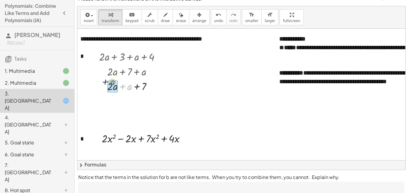
drag, startPoint x: 129, startPoint y: 88, endPoint x: 112, endPoint y: 85, distance: 17.5
click at [150, 87] on div at bounding box center [151, 86] width 4 height 4
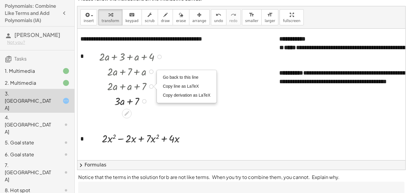
click at [151, 72] on div at bounding box center [151, 72] width 4 height 4
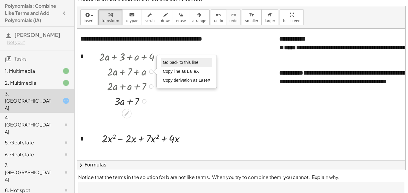
click at [177, 61] on span "Go back to this line" at bounding box center [181, 62] width 36 height 5
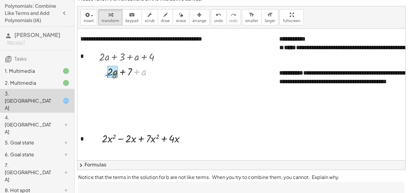
drag, startPoint x: 140, startPoint y: 72, endPoint x: 110, endPoint y: 75, distance: 30.3
drag, startPoint x: 174, startPoint y: 140, endPoint x: 129, endPoint y: 145, distance: 45.9
click at [129, 145] on div at bounding box center [146, 138] width 94 height 15
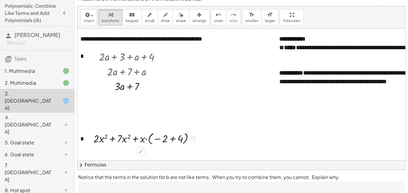
click at [191, 138] on div at bounding box center [192, 138] width 4 height 4
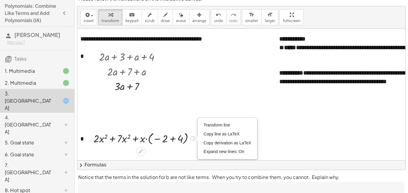
click at [194, 139] on div at bounding box center [195, 138] width 3 height 7
click at [193, 138] on div "Transform line Copy line as LaTeX Copy derivation as LaTeX Expand new lines: On" at bounding box center [192, 138] width 4 height 4
click at [215, 126] on span "Transform line" at bounding box center [216, 125] width 27 height 5
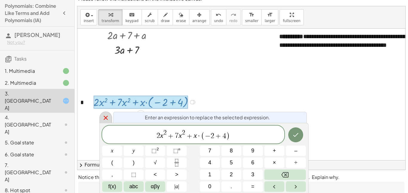
click at [106, 122] on div at bounding box center [105, 118] width 13 height 12
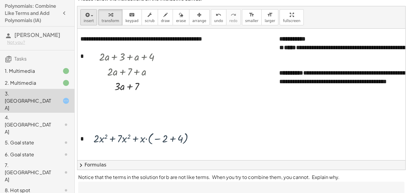
scroll to position [0, 3]
click at [215, 16] on icon "undo" at bounding box center [218, 14] width 6 height 7
drag, startPoint x: 172, startPoint y: 140, endPoint x: 132, endPoint y: 140, distance: 40.0
click at [132, 140] on div at bounding box center [146, 138] width 94 height 15
click at [172, 140] on div at bounding box center [146, 138] width 114 height 16
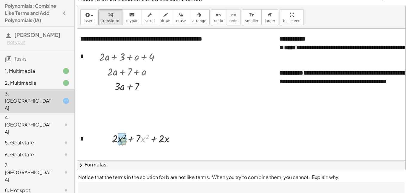
drag, startPoint x: 142, startPoint y: 138, endPoint x: 119, endPoint y: 141, distance: 23.2
click at [135, 139] on div at bounding box center [146, 138] width 78 height 16
click at [215, 15] on icon "undo" at bounding box center [218, 14] width 6 height 7
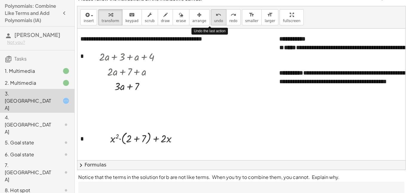
click at [215, 15] on icon "undo" at bounding box center [218, 14] width 6 height 7
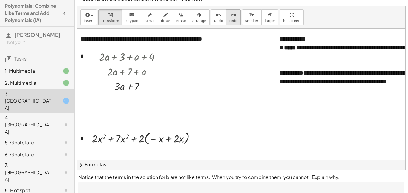
click at [230, 15] on icon "redo" at bounding box center [233, 14] width 6 height 7
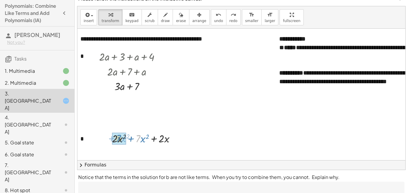
drag, startPoint x: 138, startPoint y: 139, endPoint x: 118, endPoint y: 138, distance: 20.3
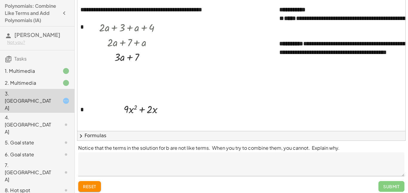
scroll to position [41, 0]
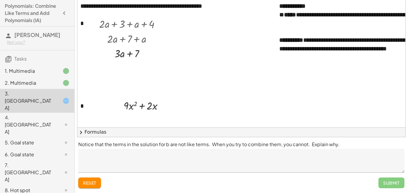
click at [392, 185] on div "Submit" at bounding box center [391, 183] width 26 height 11
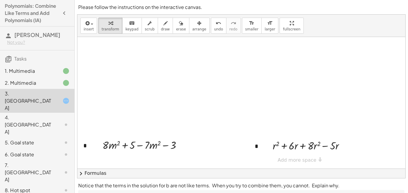
scroll to position [237, 0]
drag, startPoint x: 175, startPoint y: 144, endPoint x: 133, endPoint y: 148, distance: 41.9
drag, startPoint x: 156, startPoint y: 159, endPoint x: 111, endPoint y: 160, distance: 44.8
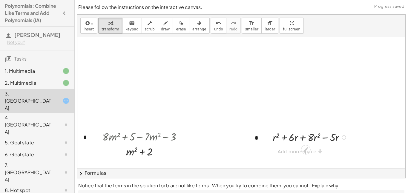
scroll to position [238, 0]
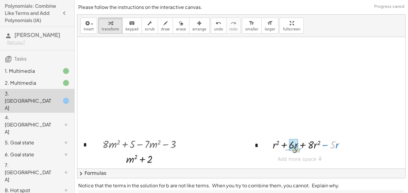
drag, startPoint x: 334, startPoint y: 146, endPoint x: 296, endPoint y: 150, distance: 37.9
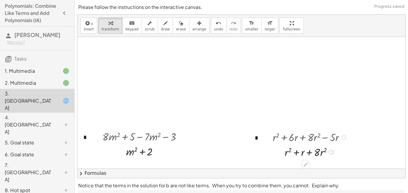
drag, startPoint x: 316, startPoint y: 153, endPoint x: 287, endPoint y: 153, distance: 28.9
click at [287, 153] on div "**********" at bounding box center [294, 55] width 435 height 526
drag, startPoint x: 317, startPoint y: 152, endPoint x: 286, endPoint y: 153, distance: 31.3
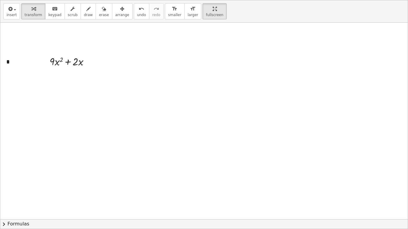
scroll to position [0, 0]
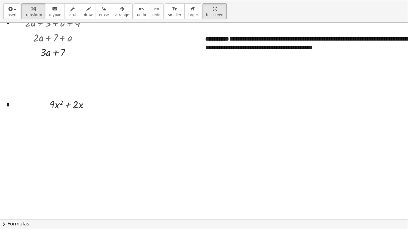
click at [376, 193] on button "chevron_right Formulas" at bounding box center [203, 224] width 407 height 10
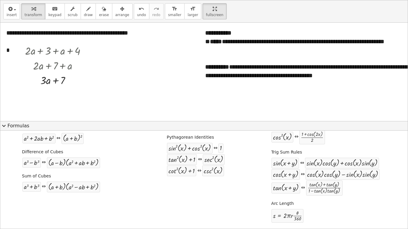
click at [13, 127] on button "expand_more Formulas" at bounding box center [203, 126] width 407 height 10
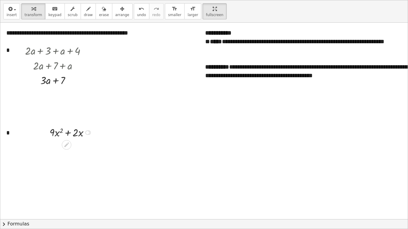
click at [90, 133] on div at bounding box center [88, 132] width 4 height 4
click at [87, 133] on div "Transform line Copy line as LaTeX Copy derivation as LaTeX Expand new lines: On" at bounding box center [87, 132] width 4 height 4
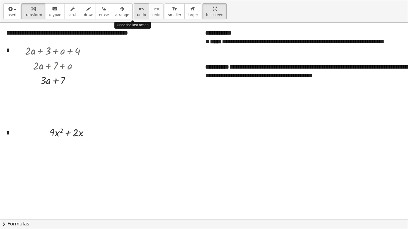
click at [138, 7] on icon "undo" at bounding box center [141, 8] width 6 height 7
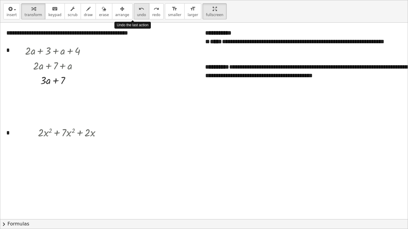
click at [138, 7] on icon "undo" at bounding box center [141, 8] width 6 height 7
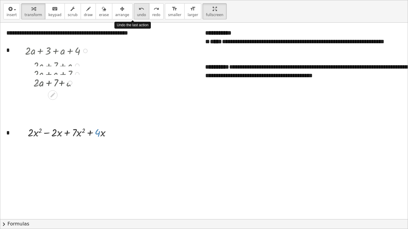
click at [138, 7] on icon "undo" at bounding box center [141, 8] width 6 height 7
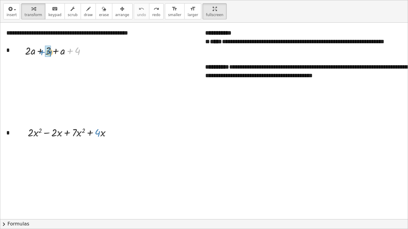
drag, startPoint x: 77, startPoint y: 50, endPoint x: 48, endPoint y: 52, distance: 29.3
drag, startPoint x: 69, startPoint y: 66, endPoint x: 37, endPoint y: 69, distance: 32.3
click at [98, 134] on div at bounding box center [72, 132] width 94 height 15
click at [102, 134] on div at bounding box center [72, 132] width 94 height 15
drag, startPoint x: 95, startPoint y: 132, endPoint x: 54, endPoint y: 134, distance: 40.9
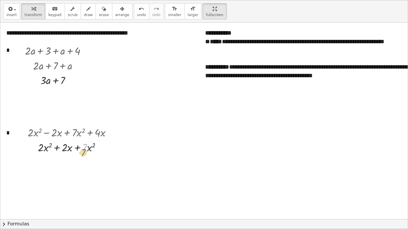
click at [87, 148] on div at bounding box center [72, 147] width 94 height 15
click at [88, 150] on div at bounding box center [72, 147] width 94 height 15
click at [86, 149] on div at bounding box center [72, 147] width 94 height 15
drag, startPoint x: 81, startPoint y: 148, endPoint x: 37, endPoint y: 151, distance: 44.0
click at [37, 151] on div at bounding box center [72, 147] width 94 height 15
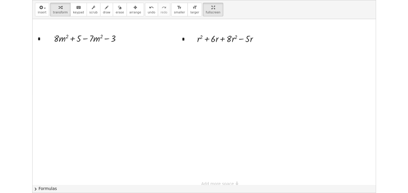
scroll to position [324, 0]
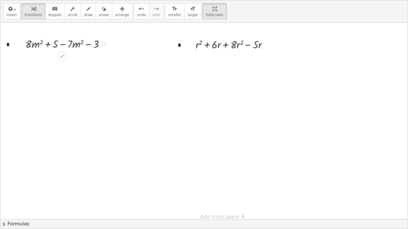
click at [95, 44] on div at bounding box center [67, 43] width 90 height 15
drag, startPoint x: 92, startPoint y: 43, endPoint x: 50, endPoint y: 45, distance: 41.2
click at [50, 45] on div at bounding box center [67, 43] width 90 height 15
click at [79, 59] on div at bounding box center [67, 58] width 90 height 15
drag, startPoint x: 75, startPoint y: 60, endPoint x: 36, endPoint y: 59, distance: 39.4
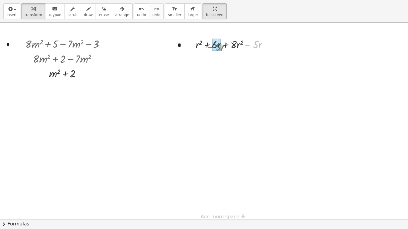
drag, startPoint x: 252, startPoint y: 46, endPoint x: 215, endPoint y: 47, distance: 37.6
drag, startPoint x: 233, startPoint y: 59, endPoint x: 203, endPoint y: 61, distance: 30.2
click at [203, 61] on div at bounding box center [233, 59] width 82 height 15
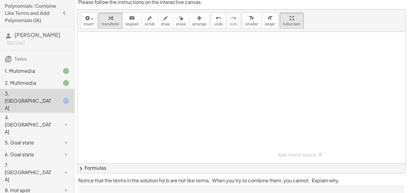
scroll to position [41, 0]
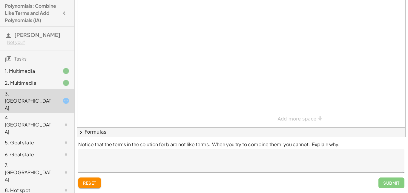
click at [351, 149] on textarea at bounding box center [241, 161] width 326 height 24
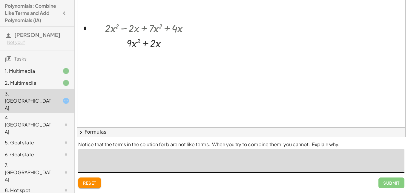
scroll to position [75, 0]
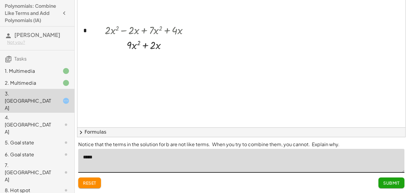
type textarea "******"
type textarea "**********"
click at [394, 188] on button "Submit" at bounding box center [391, 183] width 26 height 11
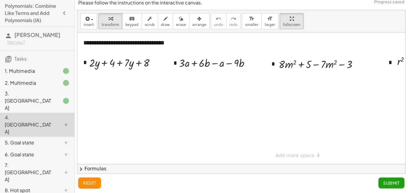
scroll to position [0, 0]
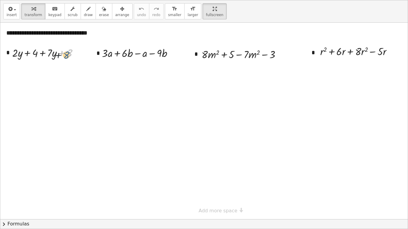
drag, startPoint x: 70, startPoint y: 54, endPoint x: 67, endPoint y: 56, distance: 3.9
click at [67, 56] on div at bounding box center [47, 52] width 77 height 15
drag, startPoint x: 69, startPoint y: 54, endPoint x: 36, endPoint y: 55, distance: 33.8
drag, startPoint x: 61, startPoint y: 53, endPoint x: 26, endPoint y: 55, distance: 35.6
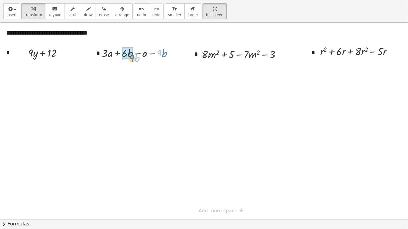
drag, startPoint x: 160, startPoint y: 54, endPoint x: 132, endPoint y: 59, distance: 28.2
click at [132, 59] on div at bounding box center [140, 52] width 82 height 15
drag, startPoint x: 151, startPoint y: 54, endPoint x: 114, endPoint y: 56, distance: 36.4
drag, startPoint x: 267, startPoint y: 55, endPoint x: 225, endPoint y: 57, distance: 41.5
click at [225, 57] on div at bounding box center [243, 54] width 90 height 15
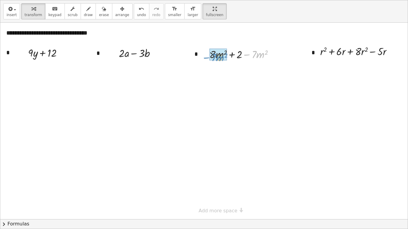
drag, startPoint x: 248, startPoint y: 55, endPoint x: 207, endPoint y: 58, distance: 40.4
click at [207, 58] on div "+ · 8 · m 2 + 5 − · 7 · m 2 − 3 − · 7 · m 2 + · 8 · m 2 + − · 7 · m 2 2" at bounding box center [239, 54] width 78 height 18
drag, startPoint x: 374, startPoint y: 52, endPoint x: 333, endPoint y: 52, distance: 41.2
click at [333, 52] on div at bounding box center [358, 51] width 82 height 15
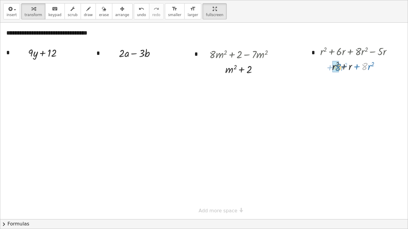
drag, startPoint x: 365, startPoint y: 68, endPoint x: 337, endPoint y: 69, distance: 27.5
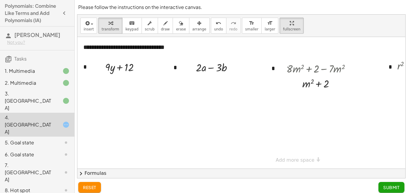
click at [391, 186] on span "Submit" at bounding box center [391, 187] width 16 height 5
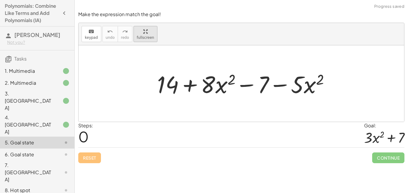
click at [142, 75] on div "keyboard keypad undo undo redo redo fullscreen + 14 + · 8 · x 2 − 7 − · 5 · x 2…" at bounding box center [240, 72] width 325 height 99
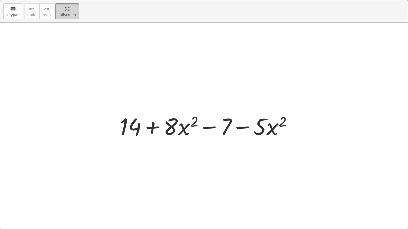
click at [68, 0] on html "**********" at bounding box center [204, 114] width 408 height 229
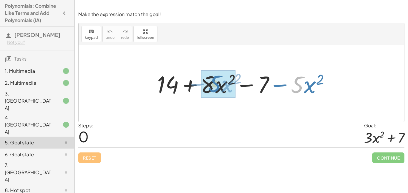
drag, startPoint x: 295, startPoint y: 86, endPoint x: 213, endPoint y: 85, distance: 82.4
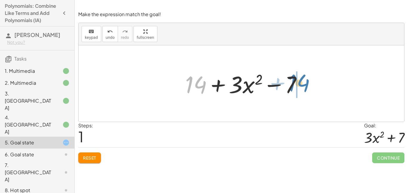
drag, startPoint x: 201, startPoint y: 86, endPoint x: 303, endPoint y: 84, distance: 102.1
click at [303, 84] on div at bounding box center [245, 83] width 127 height 31
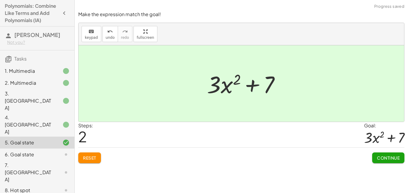
click at [386, 158] on span "Continue" at bounding box center [388, 157] width 23 height 5
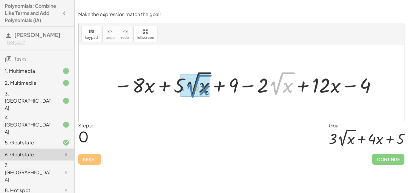
drag, startPoint x: 274, startPoint y: 90, endPoint x: 191, endPoint y: 93, distance: 83.3
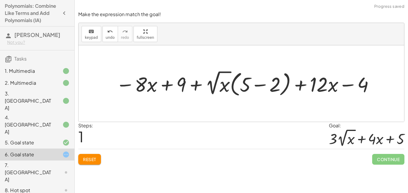
click at [91, 161] on span "Reset" at bounding box center [89, 159] width 13 height 5
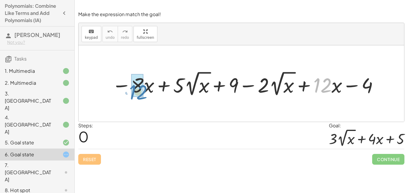
drag, startPoint x: 315, startPoint y: 89, endPoint x: 131, endPoint y: 95, distance: 183.9
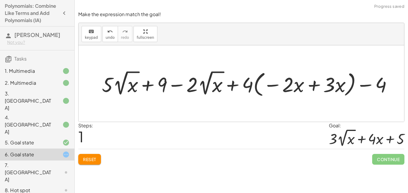
click at [312, 85] on div at bounding box center [249, 84] width 301 height 30
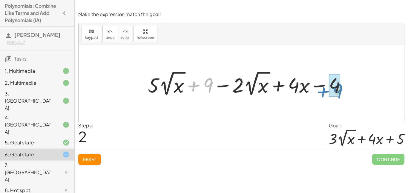
drag, startPoint x: 208, startPoint y: 87, endPoint x: 340, endPoint y: 90, distance: 131.6
click at [340, 90] on div at bounding box center [249, 83] width 209 height 29
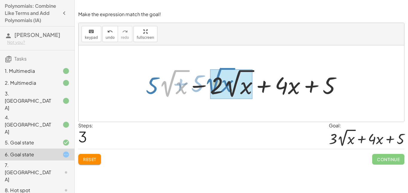
drag, startPoint x: 173, startPoint y: 89, endPoint x: 219, endPoint y: 87, distance: 46.0
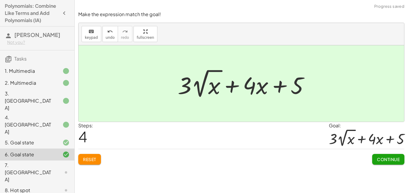
click at [385, 159] on span "Continue" at bounding box center [388, 159] width 23 height 5
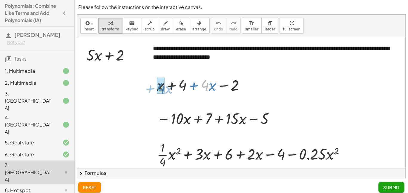
drag, startPoint x: 204, startPoint y: 86, endPoint x: 160, endPoint y: 89, distance: 44.6
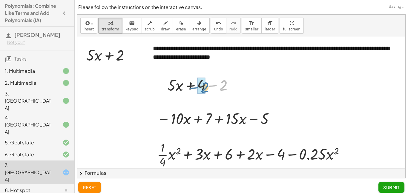
drag, startPoint x: 220, startPoint y: 84, endPoint x: 203, endPoint y: 86, distance: 17.1
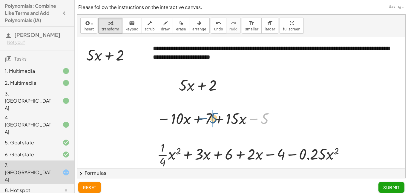
drag, startPoint x: 264, startPoint y: 121, endPoint x: 212, endPoint y: 120, distance: 51.6
drag, startPoint x: 231, startPoint y: 120, endPoint x: 208, endPoint y: 118, distance: 22.8
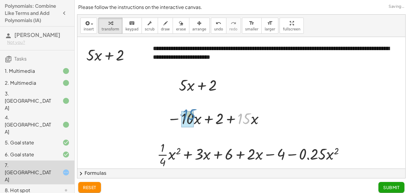
drag, startPoint x: 246, startPoint y: 125, endPoint x: 190, endPoint y: 122, distance: 55.9
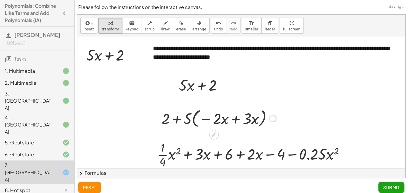
click at [233, 120] on div at bounding box center [218, 118] width 121 height 23
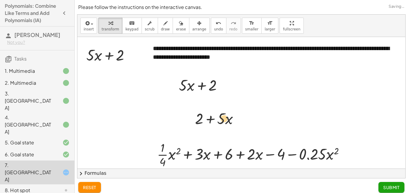
drag, startPoint x: 232, startPoint y: 123, endPoint x: 227, endPoint y: 123, distance: 4.8
click at [227, 123] on div at bounding box center [219, 118] width 54 height 20
click at [91, 189] on span "reset" at bounding box center [89, 187] width 13 height 5
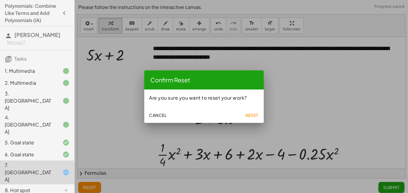
click at [254, 113] on span "Reset" at bounding box center [251, 114] width 13 height 5
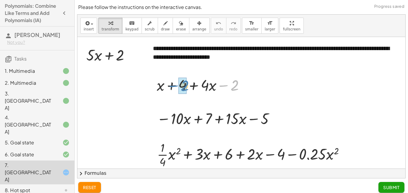
drag, startPoint x: 232, startPoint y: 88, endPoint x: 181, endPoint y: 89, distance: 51.3
drag, startPoint x: 219, startPoint y: 87, endPoint x: 173, endPoint y: 88, distance: 46.0
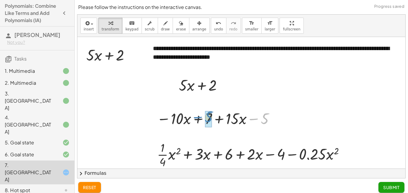
drag, startPoint x: 265, startPoint y: 119, endPoint x: 210, endPoint y: 118, distance: 54.6
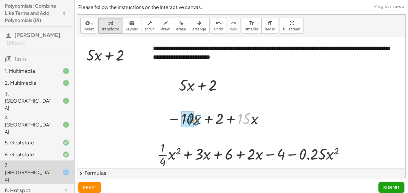
drag, startPoint x: 249, startPoint y: 120, endPoint x: 198, endPoint y: 122, distance: 50.4
click at [198, 122] on div at bounding box center [216, 118] width 105 height 20
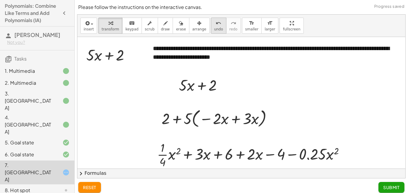
click at [214, 21] on div "undo" at bounding box center [218, 22] width 9 height 7
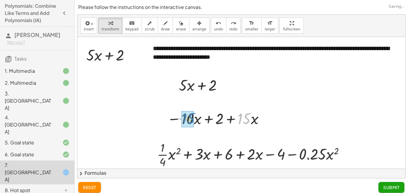
drag, startPoint x: 249, startPoint y: 120, endPoint x: 194, endPoint y: 120, distance: 55.5
click at [194, 120] on div at bounding box center [216, 118] width 105 height 20
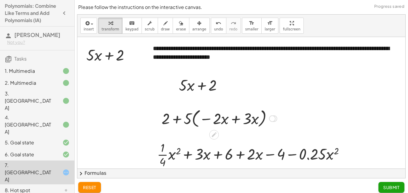
click at [231, 125] on div at bounding box center [218, 118] width 121 height 23
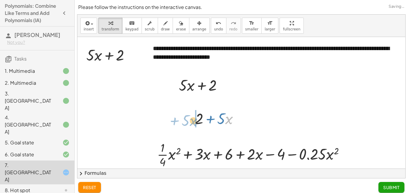
drag, startPoint x: 226, startPoint y: 118, endPoint x: 187, endPoint y: 119, distance: 38.5
click at [187, 119] on div "− · 10 · x + 7 + · 15 · x − 5 − · 10 · x + 2 + · 15 · x − · 5 · 2 · x + 2 + · 5…" at bounding box center [217, 118] width 62 height 23
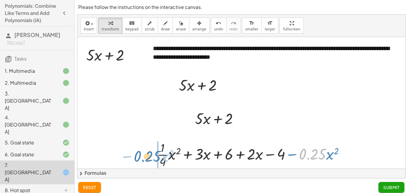
drag, startPoint x: 318, startPoint y: 156, endPoint x: 152, endPoint y: 158, distance: 165.3
click at [152, 158] on div "· 0.25 − · x 2 + · · 1 · 4 · x 2 + · 3 · x + 6 + · 2 · x − 4 − · 0.25 · x 2" at bounding box center [251, 154] width 206 height 33
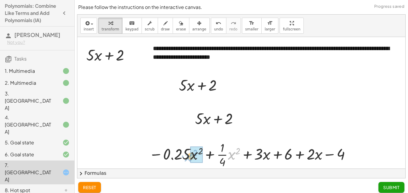
drag, startPoint x: 228, startPoint y: 157, endPoint x: 188, endPoint y: 158, distance: 40.0
click at [188, 158] on div at bounding box center [250, 154] width 209 height 30
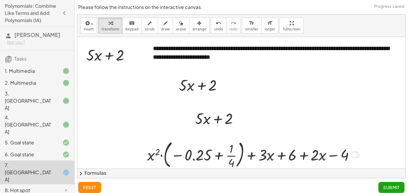
click at [155, 157] on div at bounding box center [253, 154] width 218 height 32
click at [162, 155] on div at bounding box center [253, 154] width 218 height 32
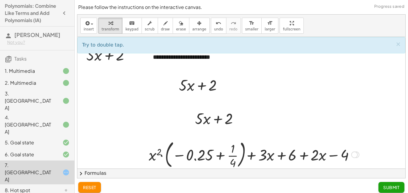
click at [206, 158] on div at bounding box center [253, 154] width 218 height 32
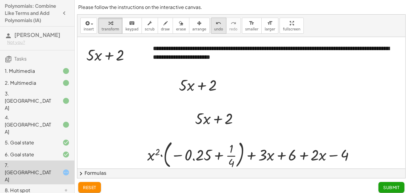
click at [214, 29] on span "undo" at bounding box center [218, 29] width 9 height 4
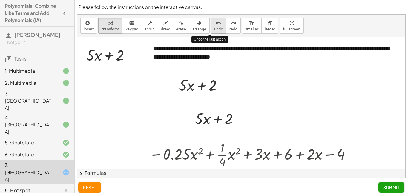
click at [214, 29] on span "undo" at bounding box center [218, 29] width 9 height 4
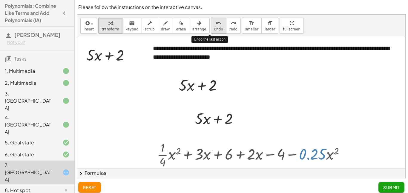
click at [214, 29] on span "undo" at bounding box center [218, 29] width 9 height 4
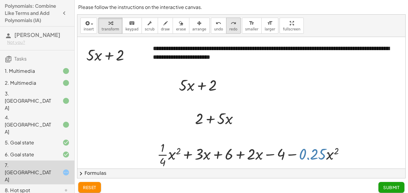
click at [229, 29] on span "redo" at bounding box center [233, 29] width 8 height 4
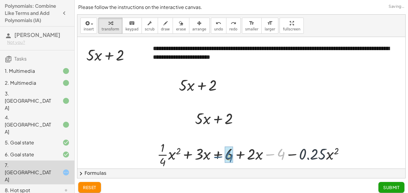
drag, startPoint x: 281, startPoint y: 157, endPoint x: 226, endPoint y: 159, distance: 54.7
click at [226, 159] on div at bounding box center [253, 154] width 198 height 30
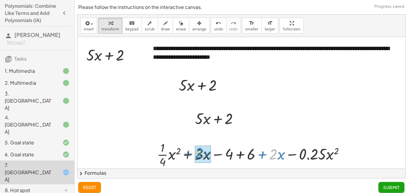
drag, startPoint x: 275, startPoint y: 156, endPoint x: 199, endPoint y: 156, distance: 75.2
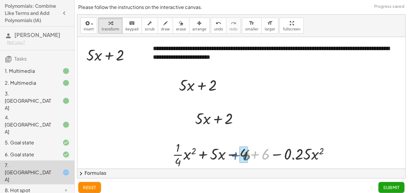
drag, startPoint x: 265, startPoint y: 157, endPoint x: 244, endPoint y: 158, distance: 20.3
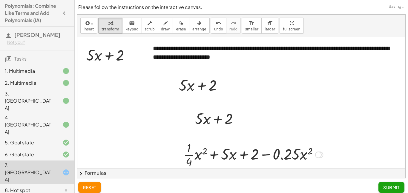
click at [189, 163] on div at bounding box center [252, 154] width 145 height 30
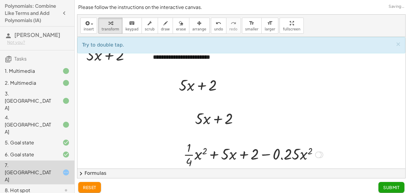
click at [189, 163] on div at bounding box center [252, 154] width 145 height 30
click at [188, 152] on div at bounding box center [252, 154] width 145 height 30
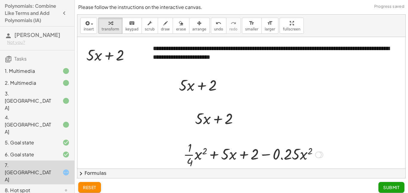
click at [188, 152] on div at bounding box center [252, 154] width 145 height 30
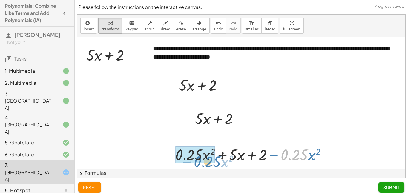
drag, startPoint x: 302, startPoint y: 153, endPoint x: 210, endPoint y: 159, distance: 92.7
click at [210, 159] on div at bounding box center [253, 154] width 162 height 20
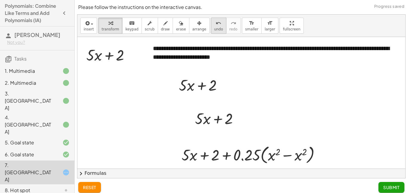
click at [215, 26] on icon "undo" at bounding box center [218, 23] width 6 height 7
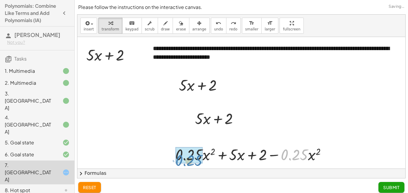
drag, startPoint x: 303, startPoint y: 158, endPoint x: 198, endPoint y: 163, distance: 105.4
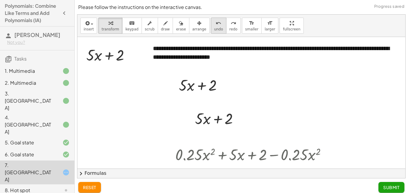
click at [214, 26] on div "undo" at bounding box center [218, 22] width 9 height 7
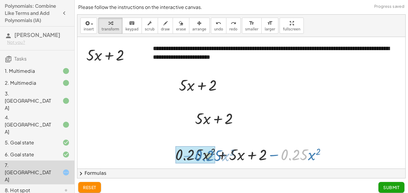
drag, startPoint x: 304, startPoint y: 155, endPoint x: 218, endPoint y: 156, distance: 85.9
click at [218, 156] on div at bounding box center [253, 154] width 162 height 20
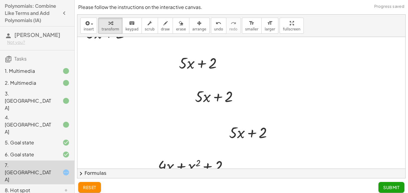
scroll to position [40, 0]
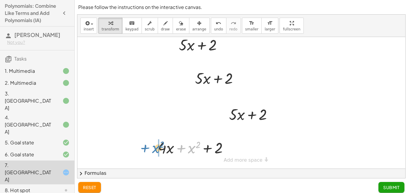
drag, startPoint x: 191, startPoint y: 149, endPoint x: 155, endPoint y: 149, distance: 36.1
click at [155, 149] on div "+ x 2 + · 4 · x + x 2 + 2" at bounding box center [193, 147] width 88 height 23
click at [394, 186] on span "Submit" at bounding box center [391, 187] width 16 height 5
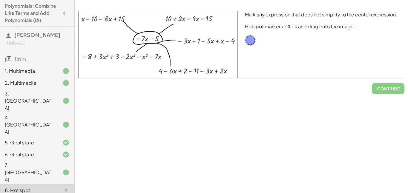
click at [55, 169] on div at bounding box center [61, 172] width 17 height 7
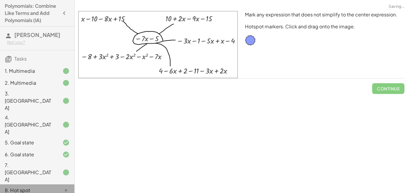
click at [59, 187] on div at bounding box center [61, 190] width 17 height 7
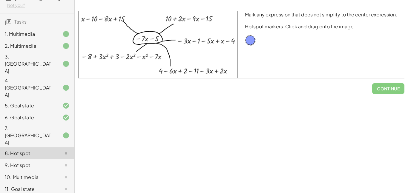
click at [169, 19] on img at bounding box center [157, 44] width 159 height 67
drag, startPoint x: 168, startPoint y: 17, endPoint x: 176, endPoint y: 24, distance: 10.4
click at [176, 24] on img at bounding box center [157, 44] width 159 height 67
click at [252, 44] on div at bounding box center [250, 40] width 11 height 11
drag, startPoint x: 252, startPoint y: 44, endPoint x: 208, endPoint y: 45, distance: 44.5
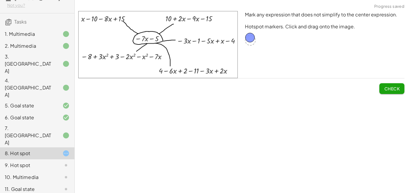
drag, startPoint x: 207, startPoint y: 44, endPoint x: 251, endPoint y: 41, distance: 44.3
click at [252, 42] on div at bounding box center [250, 40] width 11 height 11
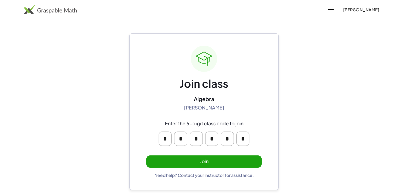
click at [178, 162] on button "Join" at bounding box center [203, 161] width 115 height 12
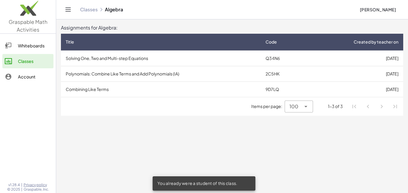
click at [127, 70] on td "Polynomials: Combine Like Terms and Add Polynomials (IA)" at bounding box center [161, 74] width 200 height 16
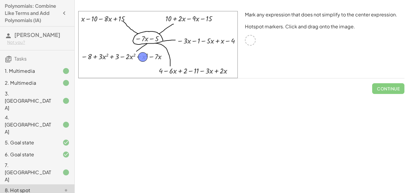
drag, startPoint x: 251, startPoint y: 43, endPoint x: 144, endPoint y: 60, distance: 108.4
drag, startPoint x: 141, startPoint y: 57, endPoint x: 133, endPoint y: 58, distance: 7.8
drag, startPoint x: 133, startPoint y: 58, endPoint x: 127, endPoint y: 56, distance: 5.9
click at [395, 87] on span "Check" at bounding box center [392, 88] width 16 height 5
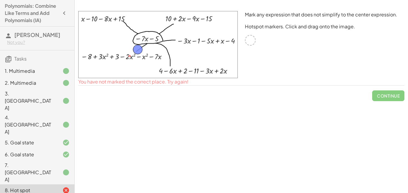
drag, startPoint x: 132, startPoint y: 57, endPoint x: 139, endPoint y: 50, distance: 9.7
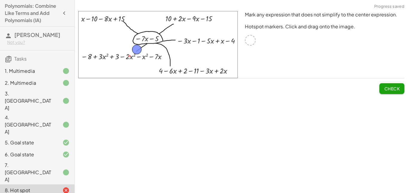
click at [385, 89] on span "Check" at bounding box center [392, 88] width 16 height 5
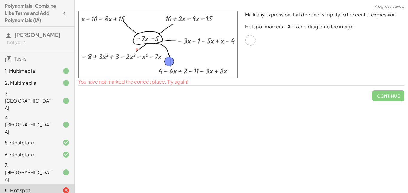
drag, startPoint x: 135, startPoint y: 51, endPoint x: 168, endPoint y: 63, distance: 35.1
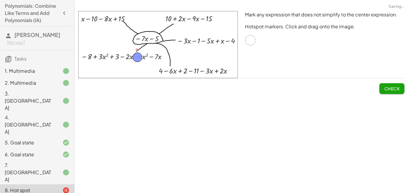
drag, startPoint x: 172, startPoint y: 65, endPoint x: 139, endPoint y: 60, distance: 33.2
click at [388, 87] on span "Check" at bounding box center [392, 88] width 16 height 5
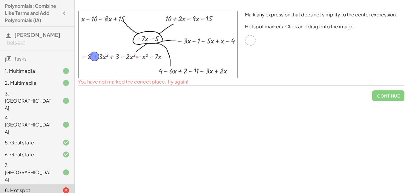
drag, startPoint x: 134, startPoint y: 59, endPoint x: 91, endPoint y: 58, distance: 43.0
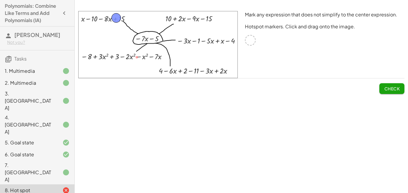
drag, startPoint x: 94, startPoint y: 58, endPoint x: 116, endPoint y: 20, distance: 44.5
click at [397, 91] on button "Check" at bounding box center [391, 88] width 25 height 11
click at [397, 92] on button "Continue" at bounding box center [388, 88] width 32 height 11
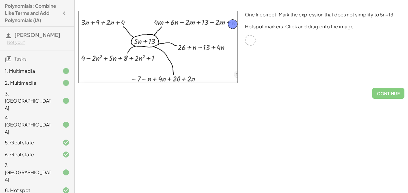
drag, startPoint x: 252, startPoint y: 42, endPoint x: 234, endPoint y: 26, distance: 23.9
click at [388, 93] on span "Check" at bounding box center [392, 93] width 16 height 5
click at [389, 93] on span "Continue" at bounding box center [388, 93] width 23 height 5
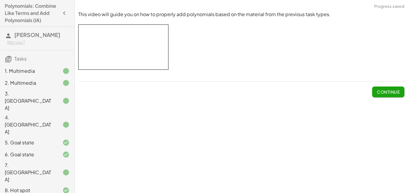
click at [389, 94] on span "Continue" at bounding box center [388, 91] width 23 height 5
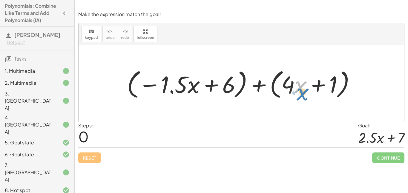
drag, startPoint x: 299, startPoint y: 87, endPoint x: 303, endPoint y: 88, distance: 3.6
click at [303, 88] on div at bounding box center [243, 84] width 239 height 34
drag, startPoint x: 289, startPoint y: 84, endPoint x: 185, endPoint y: 85, distance: 104.4
click at [185, 85] on div at bounding box center [243, 84] width 239 height 34
drag, startPoint x: 333, startPoint y: 84, endPoint x: 334, endPoint y: 114, distance: 29.6
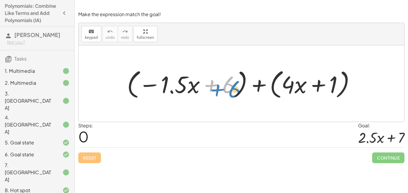
drag, startPoint x: 226, startPoint y: 90, endPoint x: 218, endPoint y: 91, distance: 8.4
click at [218, 91] on div at bounding box center [243, 84] width 239 height 34
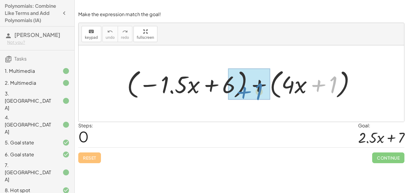
drag, startPoint x: 329, startPoint y: 86, endPoint x: 254, endPoint y: 93, distance: 75.2
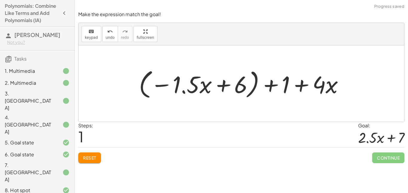
click at [277, 85] on div at bounding box center [243, 84] width 215 height 34
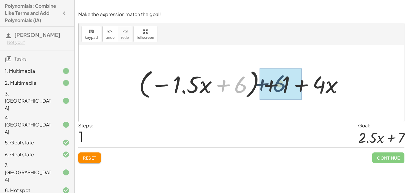
drag, startPoint x: 238, startPoint y: 81, endPoint x: 278, endPoint y: 80, distance: 40.3
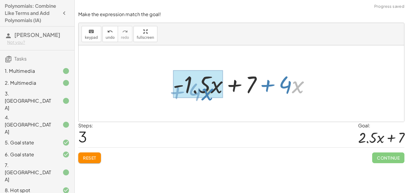
drag, startPoint x: 292, startPoint y: 86, endPoint x: 201, endPoint y: 93, distance: 91.3
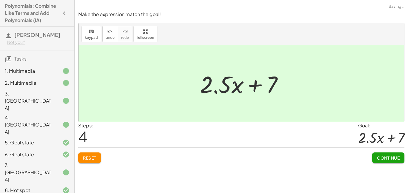
click at [387, 157] on span "Continue" at bounding box center [388, 157] width 23 height 5
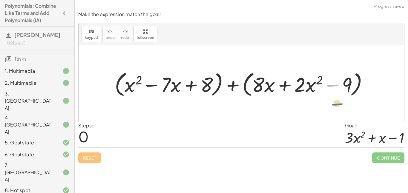
drag, startPoint x: 339, startPoint y: 84, endPoint x: 344, endPoint y: 102, distance: 18.9
click at [344, 102] on div "− + ( + x 2 − · 7 · x + 8 ) + ( + · 8 · x + · 2 · x 2 − 9 )" at bounding box center [240, 83] width 325 height 76
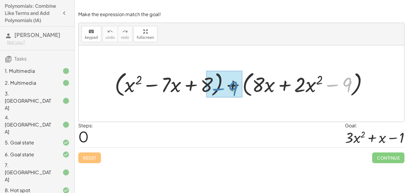
drag, startPoint x: 349, startPoint y: 83, endPoint x: 235, endPoint y: 87, distance: 114.0
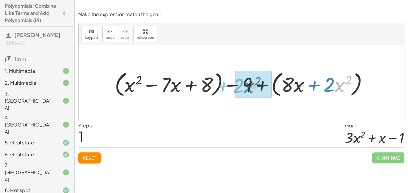
drag, startPoint x: 338, startPoint y: 85, endPoint x: 247, endPoint y: 86, distance: 90.7
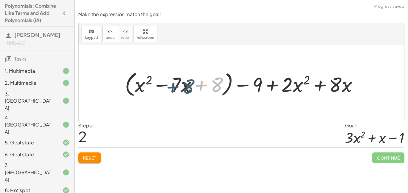
drag, startPoint x: 214, startPoint y: 78, endPoint x: 181, endPoint y: 79, distance: 32.6
click at [181, 79] on div at bounding box center [243, 84] width 243 height 30
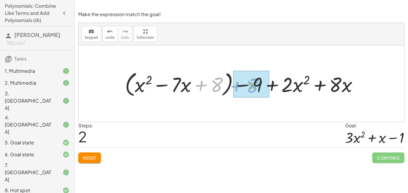
drag, startPoint x: 215, startPoint y: 89, endPoint x: 251, endPoint y: 90, distance: 35.2
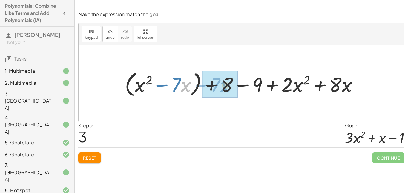
drag, startPoint x: 183, startPoint y: 90, endPoint x: 222, endPoint y: 90, distance: 39.1
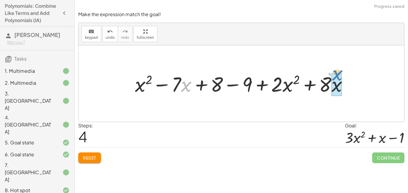
drag, startPoint x: 185, startPoint y: 83, endPoint x: 335, endPoint y: 74, distance: 150.3
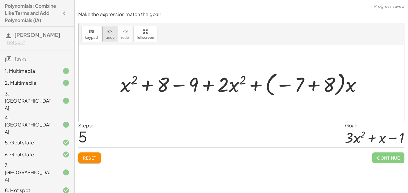
click at [109, 32] on icon "undo" at bounding box center [110, 31] width 6 height 7
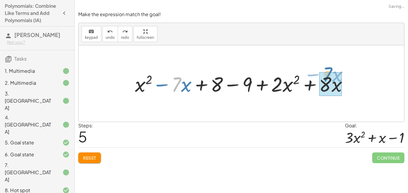
drag, startPoint x: 176, startPoint y: 85, endPoint x: 327, endPoint y: 76, distance: 151.5
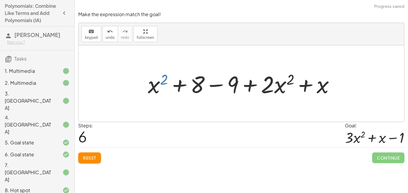
click at [161, 87] on div at bounding box center [243, 83] width 197 height 31
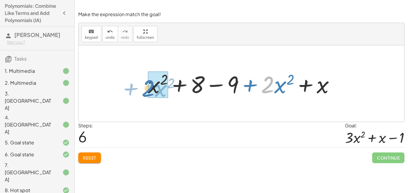
drag, startPoint x: 272, startPoint y: 86, endPoint x: 153, endPoint y: 90, distance: 118.8
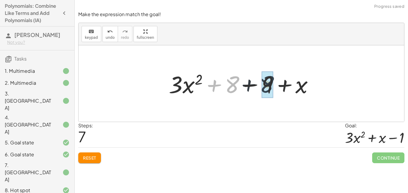
drag, startPoint x: 230, startPoint y: 84, endPoint x: 274, endPoint y: 83, distance: 44.2
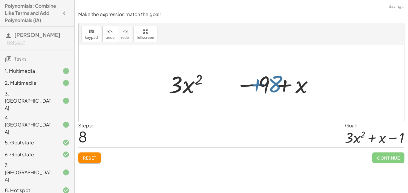
click at [274, 83] on div at bounding box center [243, 83] width 155 height 31
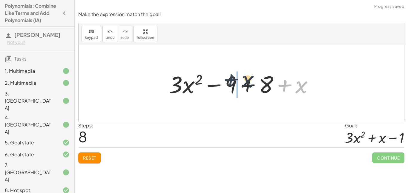
drag, startPoint x: 284, startPoint y: 86, endPoint x: 222, endPoint y: 80, distance: 62.9
click at [222, 80] on div at bounding box center [243, 83] width 155 height 31
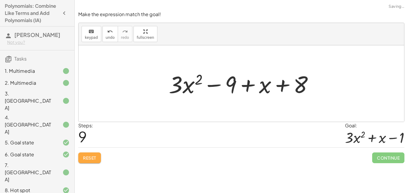
click at [90, 158] on span "Reset" at bounding box center [89, 157] width 13 height 5
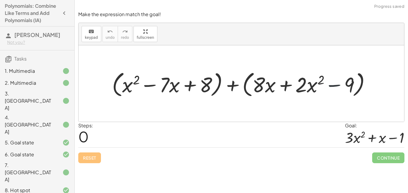
click at [344, 87] on div at bounding box center [243, 83] width 269 height 30
drag, startPoint x: 360, startPoint y: 86, endPoint x: 351, endPoint y: 110, distance: 25.5
click at [351, 110] on div "+ ( + x 2 − · 7 · x + 8 ) + ( + · 8 · x + · 2 · x 2 − 9 )" at bounding box center [240, 83] width 325 height 76
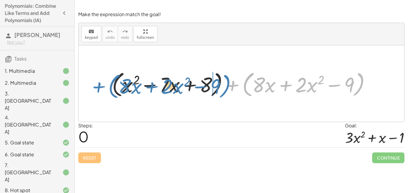
drag, startPoint x: 357, startPoint y: 90, endPoint x: 225, endPoint y: 92, distance: 132.5
click at [225, 92] on div at bounding box center [243, 83] width 269 height 30
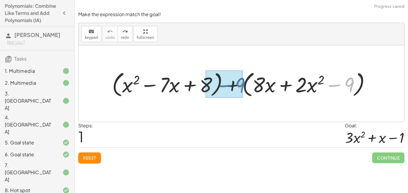
drag, startPoint x: 347, startPoint y: 91, endPoint x: 237, endPoint y: 91, distance: 110.4
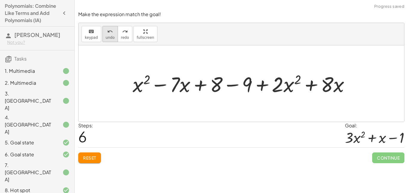
click at [107, 38] on span "undo" at bounding box center [110, 38] width 9 height 4
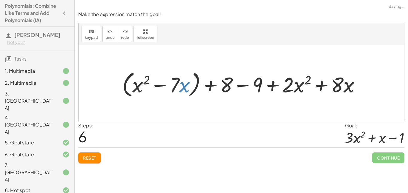
click at [92, 151] on div "Reset Continue" at bounding box center [241, 155] width 326 height 16
click at [93, 154] on button "Reset" at bounding box center [89, 157] width 23 height 11
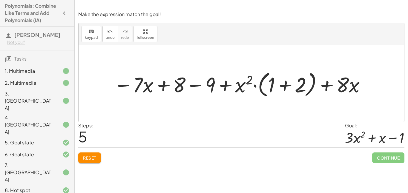
click at [0, 0] on div at bounding box center [0, 0] width 0 height 0
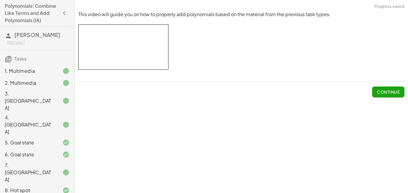
scroll to position [11, 0]
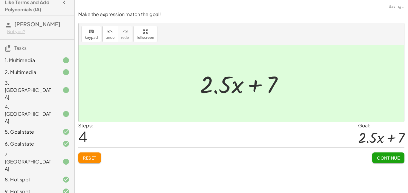
scroll to position [37, 0]
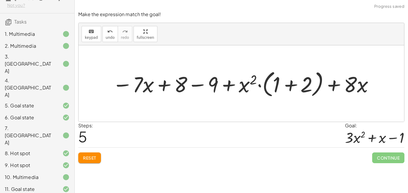
click at [88, 161] on button "Reset" at bounding box center [89, 157] width 23 height 11
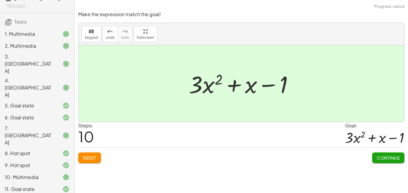
click at [385, 160] on span "Continue" at bounding box center [388, 157] width 23 height 5
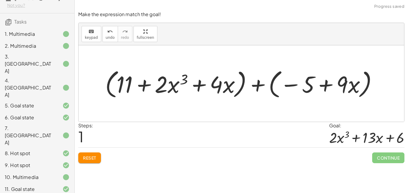
click at [100, 161] on button "Reset" at bounding box center [89, 157] width 23 height 11
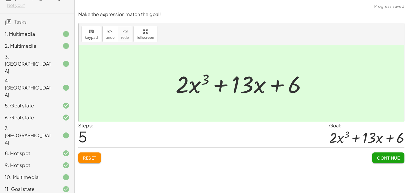
click at [386, 169] on div "Adding Polynomials In this activity you will learn how to add like terms and po…" at bounding box center [241, 96] width 333 height 193
click at [389, 159] on span "Continue" at bounding box center [388, 157] width 23 height 5
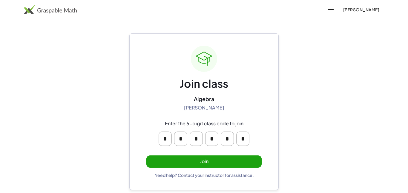
click at [251, 162] on button "Join" at bounding box center [203, 161] width 115 height 12
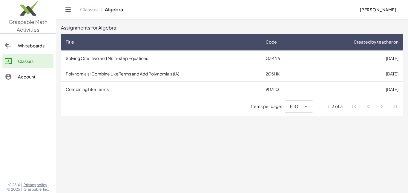
click at [261, 91] on td "9D7LQ" at bounding box center [282, 89] width 44 height 16
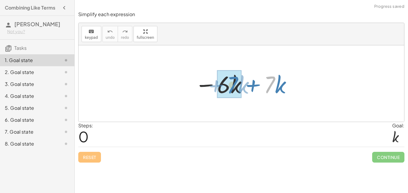
drag, startPoint x: 274, startPoint y: 87, endPoint x: 235, endPoint y: 87, distance: 38.2
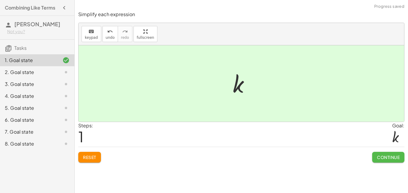
click at [386, 161] on button "Continue" at bounding box center [388, 157] width 32 height 11
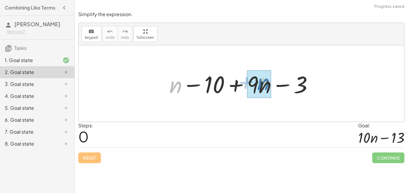
drag, startPoint x: 172, startPoint y: 90, endPoint x: 262, endPoint y: 88, distance: 90.1
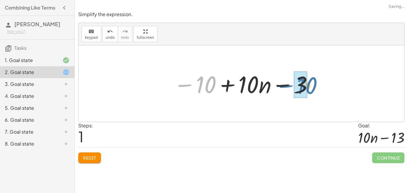
drag, startPoint x: 202, startPoint y: 85, endPoint x: 303, endPoint y: 86, distance: 101.2
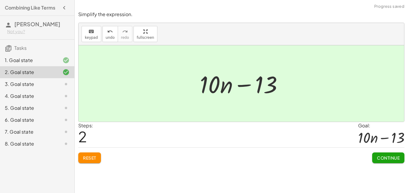
click at [392, 161] on button "Continue" at bounding box center [388, 157] width 32 height 11
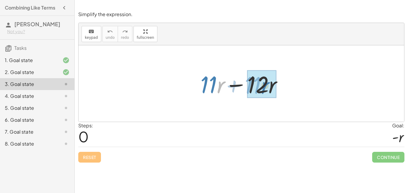
drag, startPoint x: 218, startPoint y: 86, endPoint x: 260, endPoint y: 87, distance: 41.8
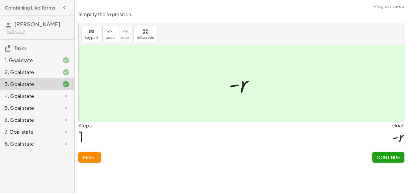
click at [378, 155] on span "Continue" at bounding box center [388, 157] width 23 height 5
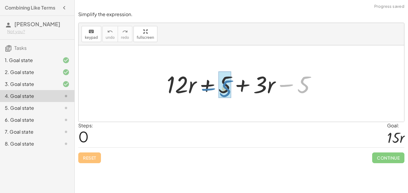
drag, startPoint x: 300, startPoint y: 89, endPoint x: 221, endPoint y: 92, distance: 79.5
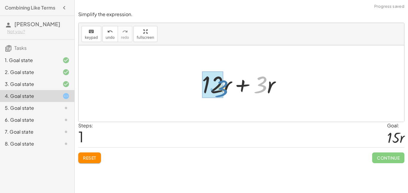
drag, startPoint x: 264, startPoint y: 86, endPoint x: 226, endPoint y: 90, distance: 38.7
click at [226, 90] on div at bounding box center [244, 83] width 90 height 31
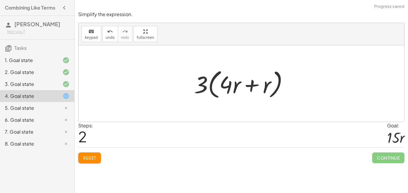
click at [250, 90] on div at bounding box center [243, 84] width 105 height 34
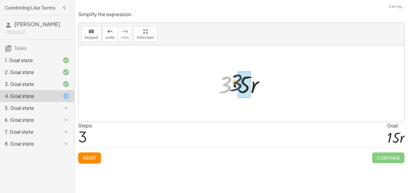
drag, startPoint x: 226, startPoint y: 86, endPoint x: 241, endPoint y: 84, distance: 15.3
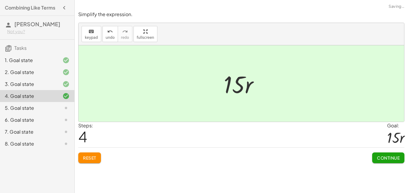
click at [87, 155] on span "Reset" at bounding box center [89, 157] width 13 height 5
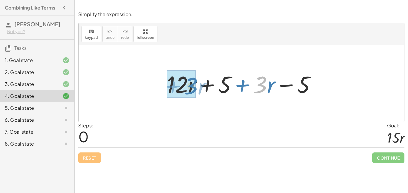
drag, startPoint x: 260, startPoint y: 86, endPoint x: 190, endPoint y: 87, distance: 69.8
click at [190, 87] on div at bounding box center [244, 83] width 160 height 31
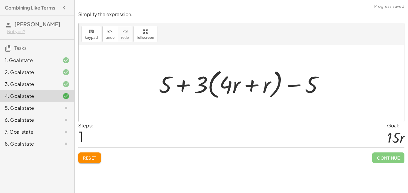
click at [100, 156] on button "Reset" at bounding box center [89, 157] width 23 height 11
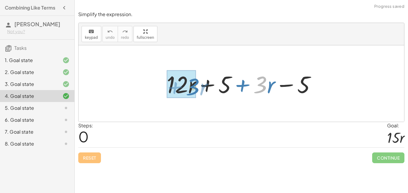
drag, startPoint x: 260, startPoint y: 88, endPoint x: 193, endPoint y: 90, distance: 67.5
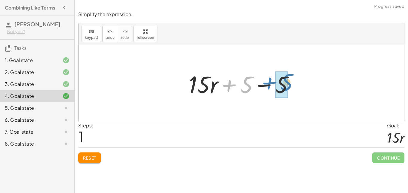
drag, startPoint x: 246, startPoint y: 86, endPoint x: 282, endPoint y: 83, distance: 36.2
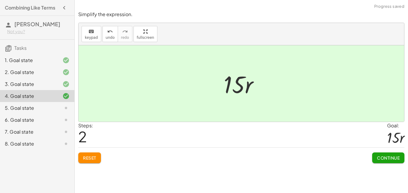
click at [387, 163] on button "Continue" at bounding box center [388, 157] width 32 height 11
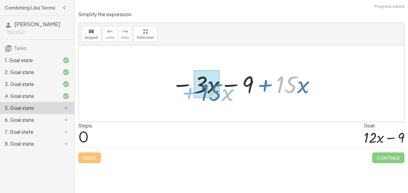
drag, startPoint x: 283, startPoint y: 90, endPoint x: 208, endPoint y: 98, distance: 75.3
click at [208, 98] on div at bounding box center [243, 83] width 150 height 31
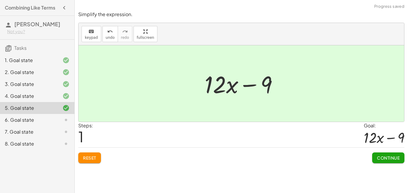
click at [381, 153] on button "Continue" at bounding box center [388, 157] width 32 height 11
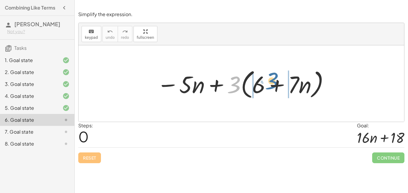
drag, startPoint x: 235, startPoint y: 89, endPoint x: 273, endPoint y: 86, distance: 38.3
click at [273, 86] on div at bounding box center [243, 84] width 179 height 34
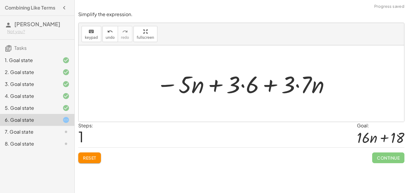
click at [300, 88] on div at bounding box center [243, 83] width 181 height 31
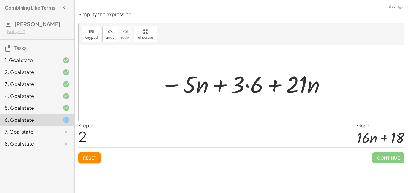
click at [245, 91] on div at bounding box center [244, 83] width 172 height 31
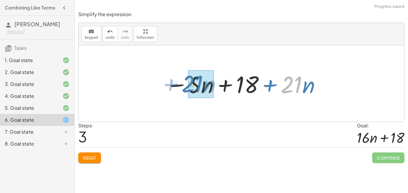
drag, startPoint x: 289, startPoint y: 89, endPoint x: 188, endPoint y: 89, distance: 100.6
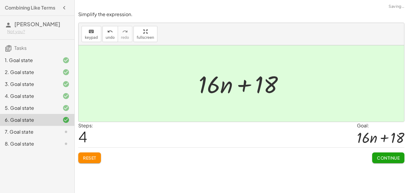
click at [391, 156] on span "Continue" at bounding box center [388, 157] width 23 height 5
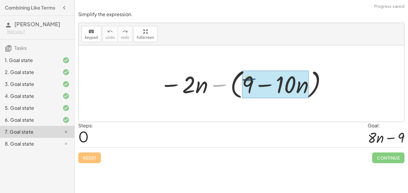
drag, startPoint x: 218, startPoint y: 89, endPoint x: 257, endPoint y: 84, distance: 39.0
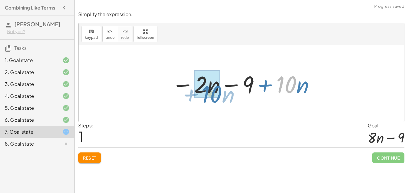
drag, startPoint x: 280, startPoint y: 84, endPoint x: 204, endPoint y: 94, distance: 76.4
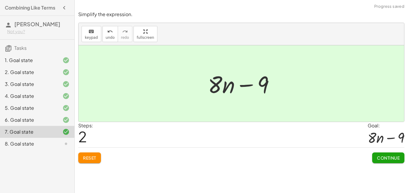
click at [397, 155] on span "Continue" at bounding box center [388, 157] width 23 height 5
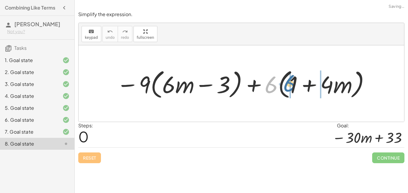
drag, startPoint x: 267, startPoint y: 87, endPoint x: 287, endPoint y: 86, distance: 19.4
click at [287, 86] on div at bounding box center [243, 84] width 260 height 34
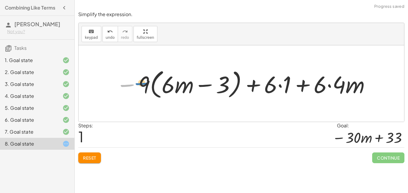
drag, startPoint x: 137, startPoint y: 87, endPoint x: 149, endPoint y: 86, distance: 12.4
click at [149, 86] on div at bounding box center [243, 84] width 261 height 34
drag, startPoint x: 143, startPoint y: 84, endPoint x: 169, endPoint y: 82, distance: 25.7
click at [169, 82] on div at bounding box center [243, 84] width 261 height 34
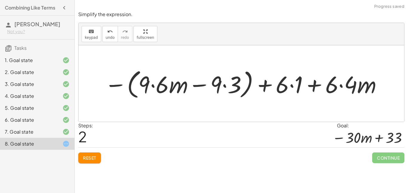
click at [220, 85] on div at bounding box center [243, 84] width 284 height 34
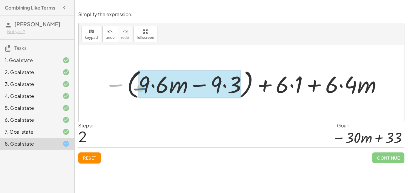
drag, startPoint x: 118, startPoint y: 85, endPoint x: 147, endPoint y: 89, distance: 29.0
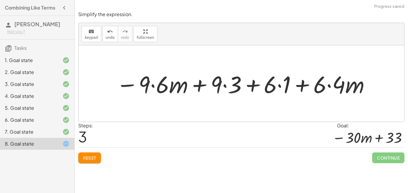
click at [136, 92] on div at bounding box center [243, 83] width 260 height 31
click at [158, 90] on div at bounding box center [243, 83] width 260 height 31
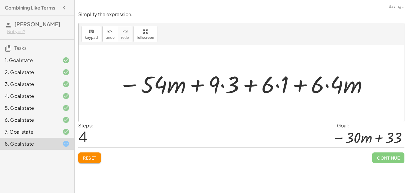
click at [215, 87] on div at bounding box center [243, 83] width 256 height 31
click at [232, 84] on div at bounding box center [243, 83] width 256 height 31
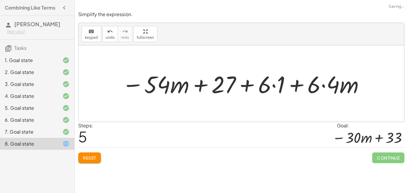
click at [263, 88] on div at bounding box center [243, 83] width 249 height 31
click at [277, 81] on div at bounding box center [243, 83] width 249 height 31
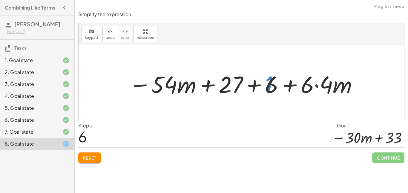
click at [301, 83] on div at bounding box center [243, 83] width 235 height 31
click at [310, 85] on div at bounding box center [243, 83] width 235 height 31
click at [310, 86] on div at bounding box center [243, 83] width 235 height 31
click at [324, 85] on div at bounding box center [243, 83] width 235 height 31
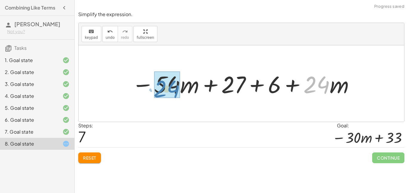
drag, startPoint x: 327, startPoint y: 86, endPoint x: 177, endPoint y: 90, distance: 149.8
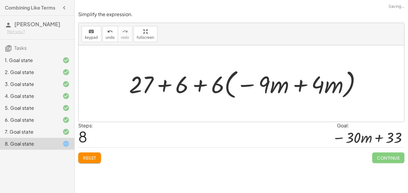
click at [93, 159] on span "Reset" at bounding box center [89, 157] width 13 height 5
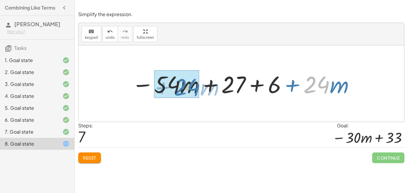
drag, startPoint x: 315, startPoint y: 81, endPoint x: 186, endPoint y: 83, distance: 129.5
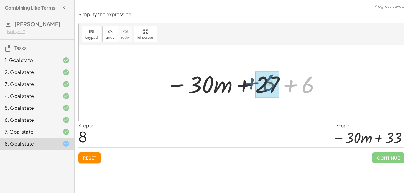
drag, startPoint x: 308, startPoint y: 82, endPoint x: 268, endPoint y: 80, distance: 39.7
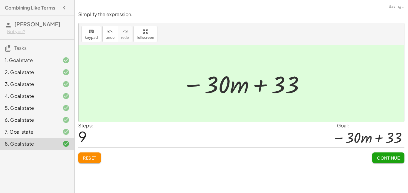
click at [399, 157] on span "Continue" at bounding box center [388, 157] width 23 height 5
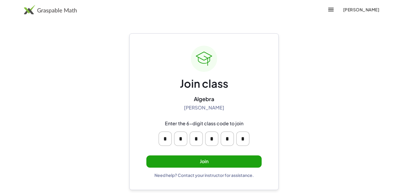
click at [221, 161] on button "Join" at bounding box center [203, 161] width 115 height 12
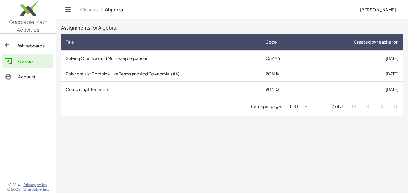
click at [342, 89] on td "[DATE]" at bounding box center [353, 89] width 98 height 16
